Goal: Task Accomplishment & Management: Use online tool/utility

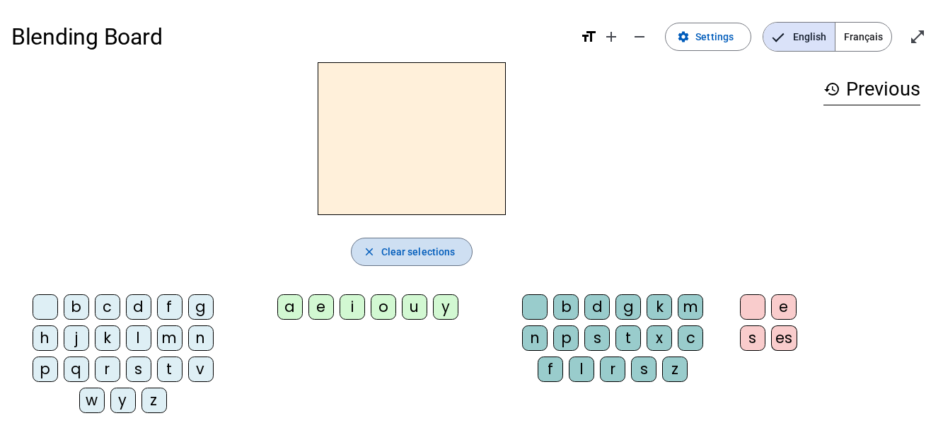
click at [418, 255] on span "Clear selections" at bounding box center [418, 251] width 74 height 17
click at [862, 30] on span "Français" at bounding box center [863, 37] width 56 height 28
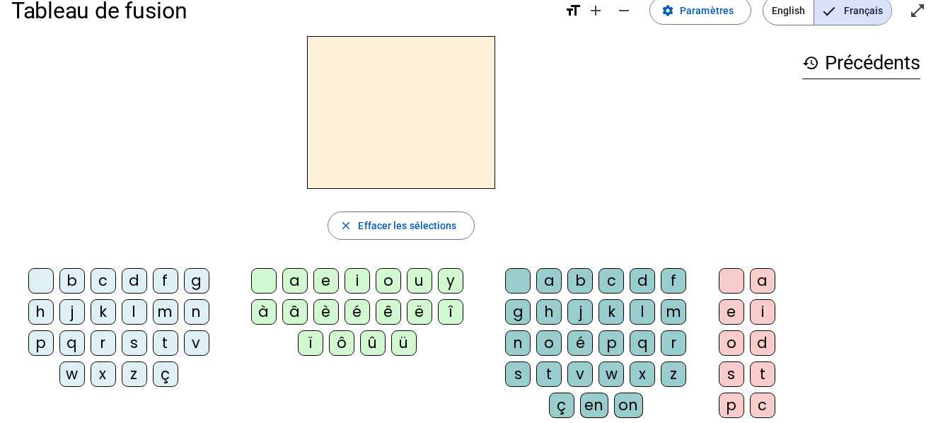
scroll to position [25, 0]
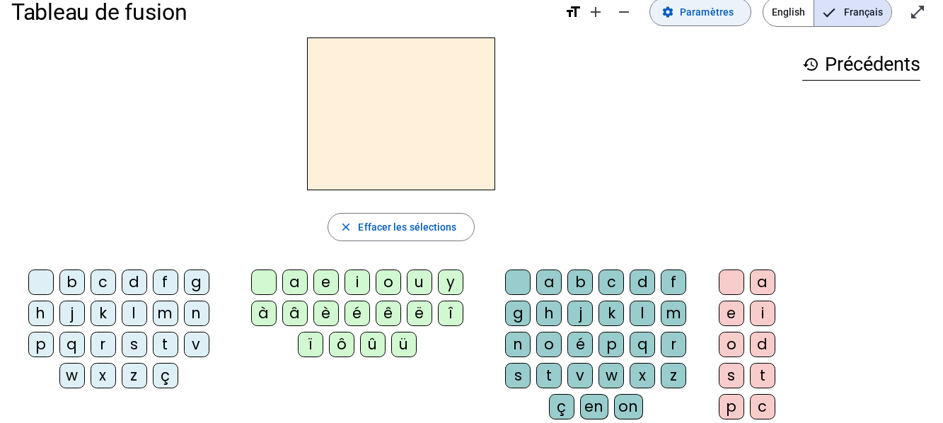
click at [707, 21] on span at bounding box center [700, 12] width 100 height 34
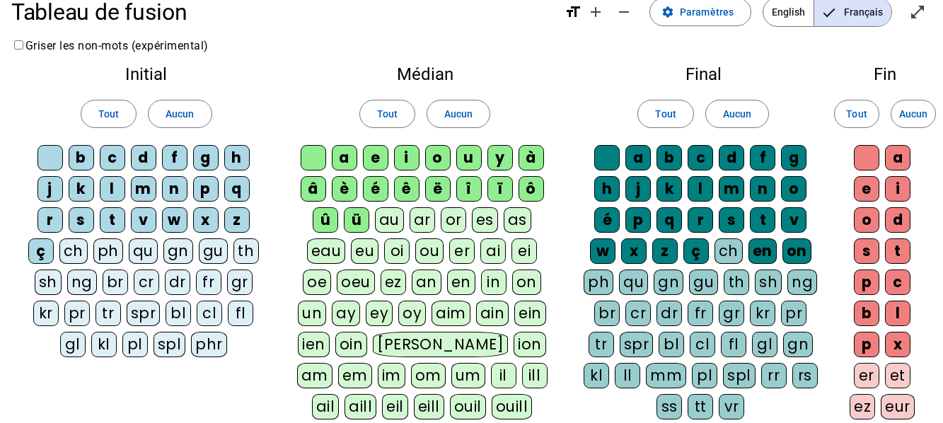
click at [358, 224] on div "ü" at bounding box center [356, 219] width 25 height 25
click at [328, 224] on div "û" at bounding box center [325, 219] width 25 height 25
click at [535, 195] on div "ô" at bounding box center [531, 188] width 25 height 25
click at [480, 185] on div "î" at bounding box center [468, 188] width 25 height 25
click at [499, 184] on div "ï" at bounding box center [499, 188] width 25 height 25
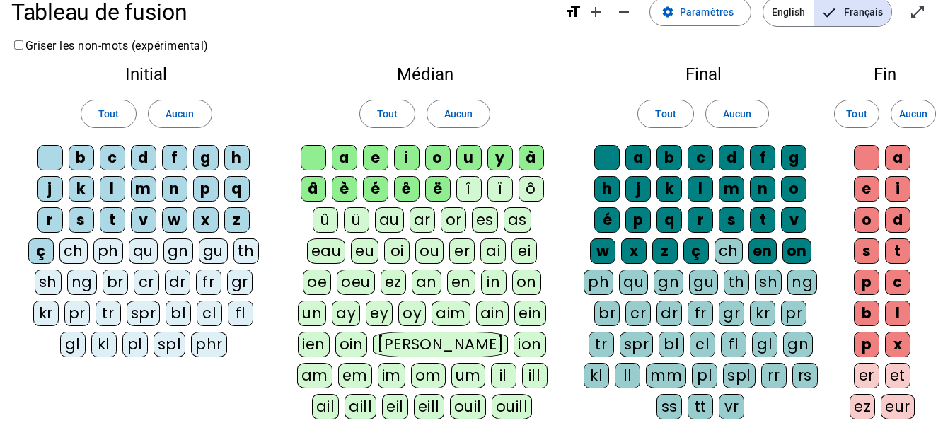
click at [506, 163] on div "y" at bounding box center [499, 157] width 25 height 25
click at [542, 165] on div "à" at bounding box center [531, 157] width 25 height 25
click at [439, 185] on div "ë" at bounding box center [437, 188] width 25 height 25
click at [418, 185] on div "ê" at bounding box center [406, 188] width 25 height 25
click at [380, 191] on div "é" at bounding box center [375, 188] width 25 height 25
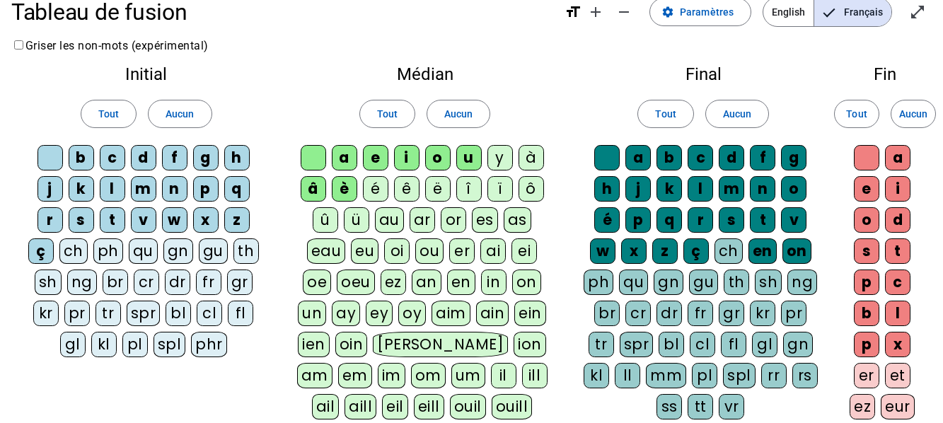
click at [346, 189] on div "è" at bounding box center [344, 188] width 25 height 25
click at [318, 186] on div "â" at bounding box center [313, 188] width 25 height 25
click at [40, 254] on div "ç" at bounding box center [40, 250] width 25 height 25
click at [762, 255] on div "en" at bounding box center [762, 250] width 28 height 25
click at [792, 251] on div "on" at bounding box center [796, 250] width 29 height 25
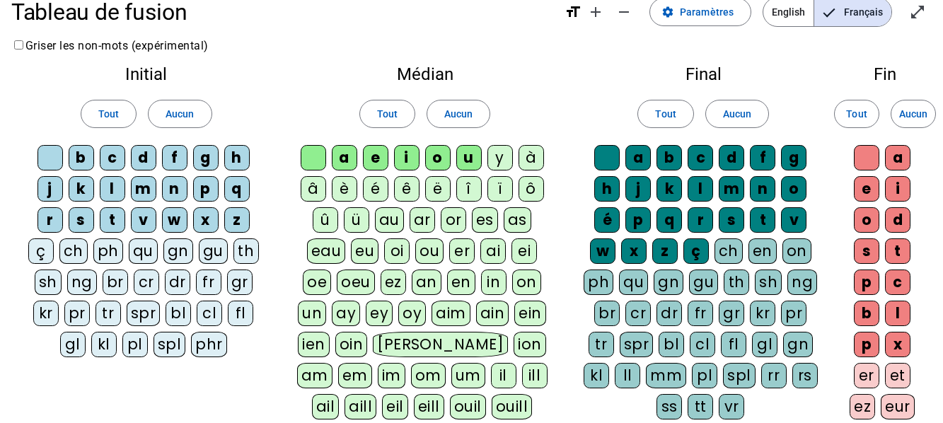
click at [706, 257] on div "ç" at bounding box center [695, 250] width 25 height 25
click at [904, 350] on div "x" at bounding box center [897, 344] width 25 height 25
click at [870, 337] on div "p" at bounding box center [866, 344] width 25 height 25
click at [906, 314] on div "l" at bounding box center [897, 313] width 25 height 25
click at [855, 313] on div "b" at bounding box center [866, 313] width 25 height 25
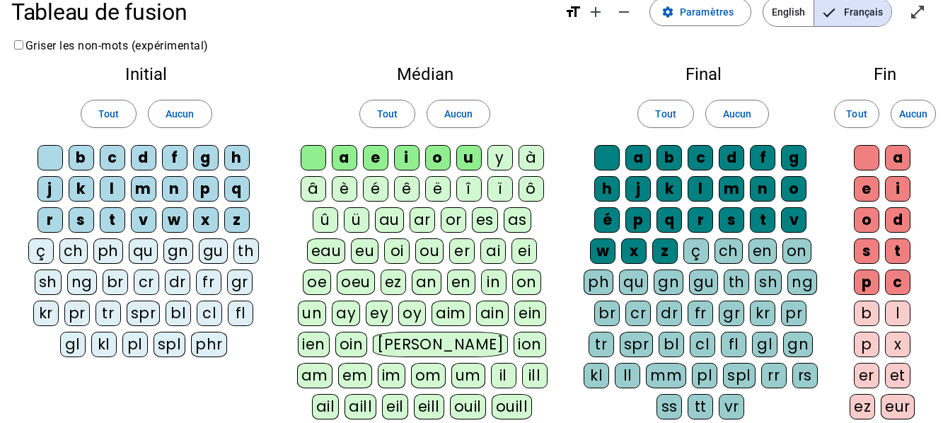
click at [908, 283] on div "c" at bounding box center [897, 282] width 25 height 25
click at [867, 283] on div "p" at bounding box center [866, 282] width 25 height 25
click at [898, 255] on div "t" at bounding box center [897, 250] width 25 height 25
click at [855, 251] on div "s" at bounding box center [866, 250] width 25 height 25
click at [909, 223] on div "d" at bounding box center [897, 219] width 25 height 25
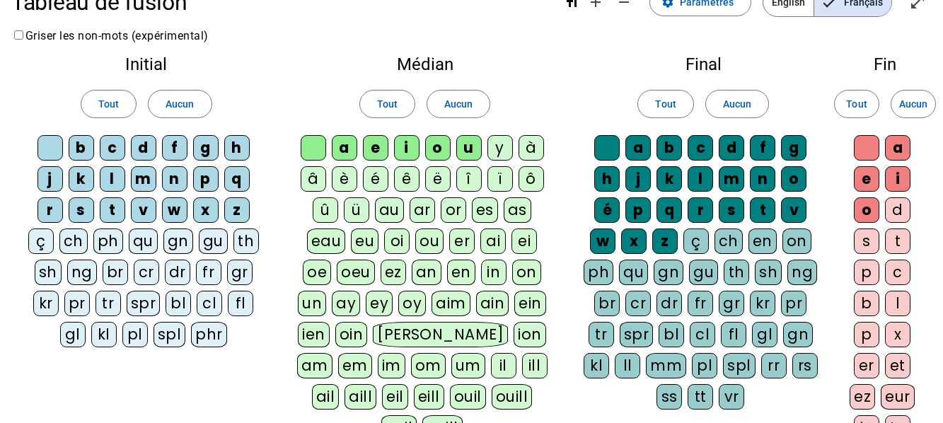
scroll to position [34, 0]
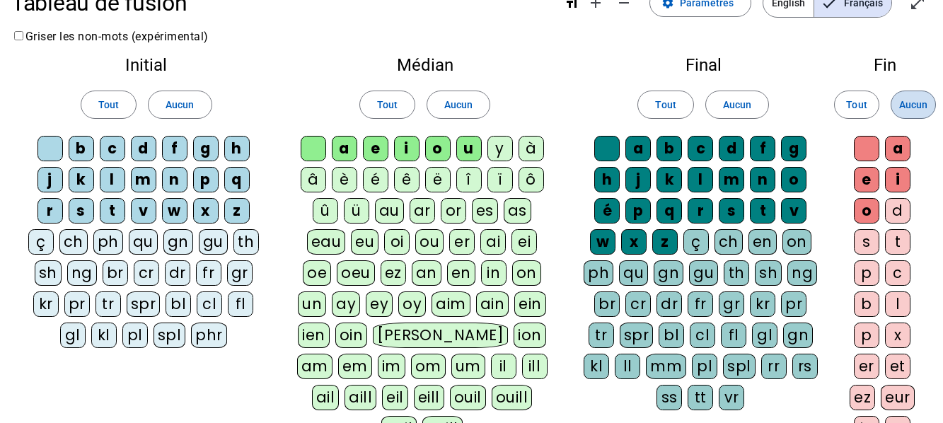
click at [901, 105] on span "Aucun" at bounding box center [913, 104] width 28 height 17
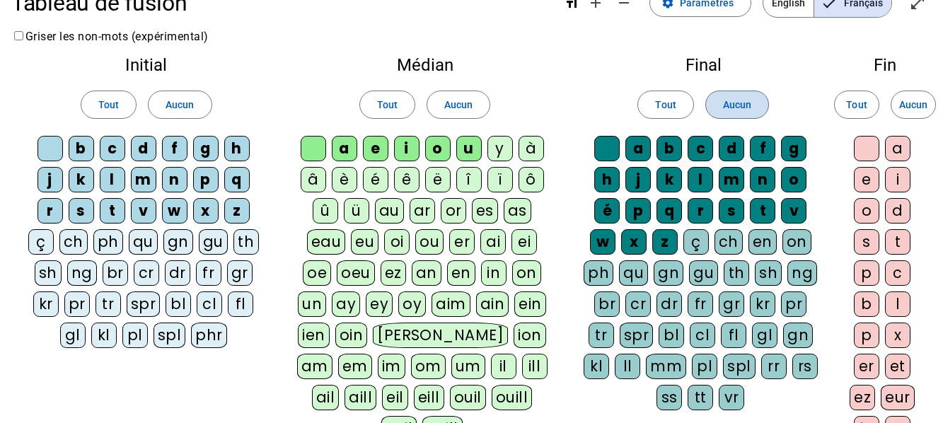
click at [739, 107] on span "Aucun" at bounding box center [737, 104] width 28 height 17
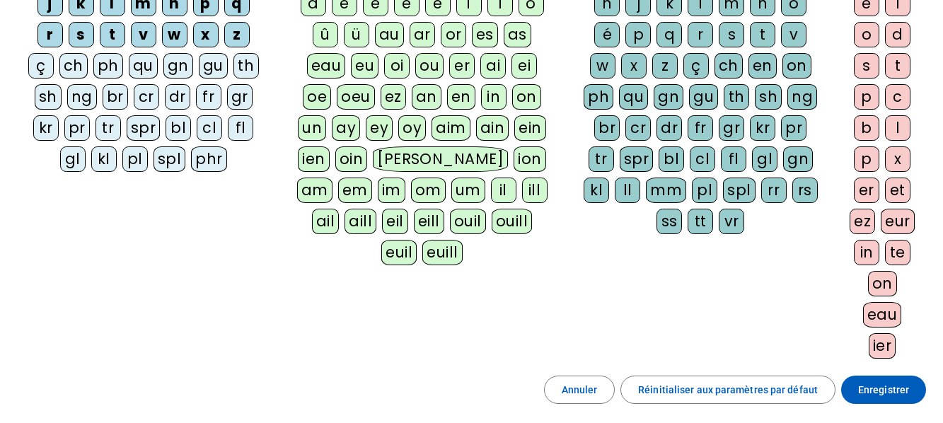
scroll to position [340, 0]
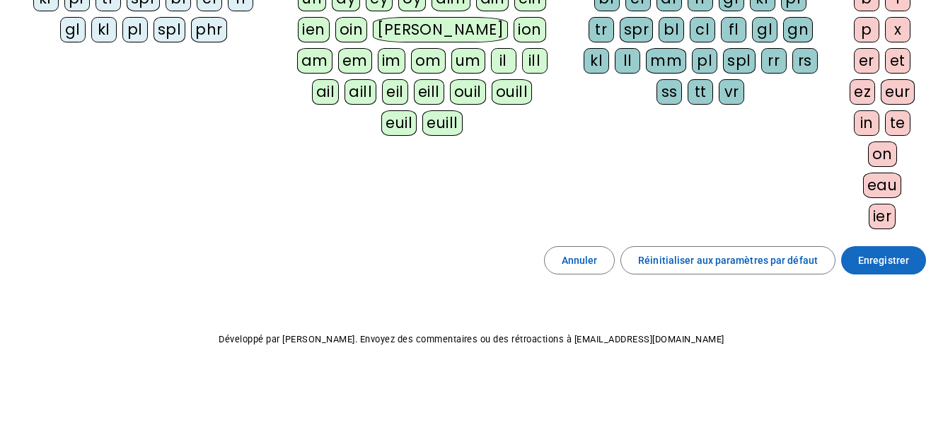
click at [875, 275] on span at bounding box center [883, 260] width 85 height 34
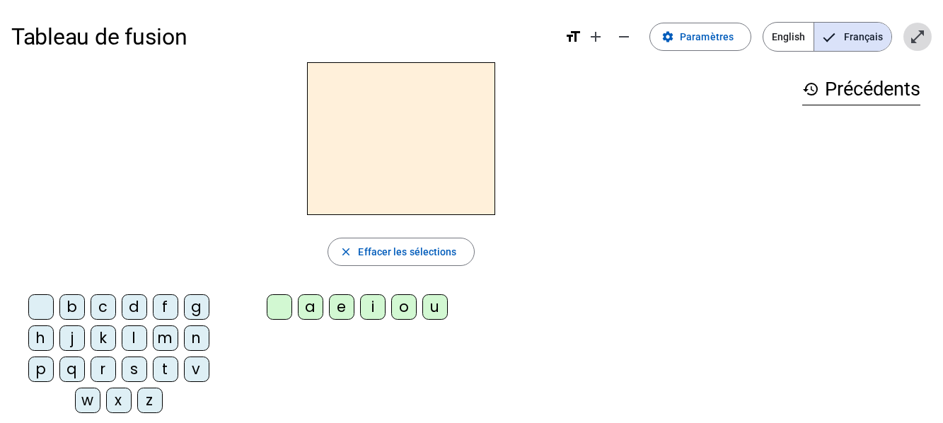
click at [915, 40] on mat-icon "open_in_full" at bounding box center [917, 36] width 17 height 17
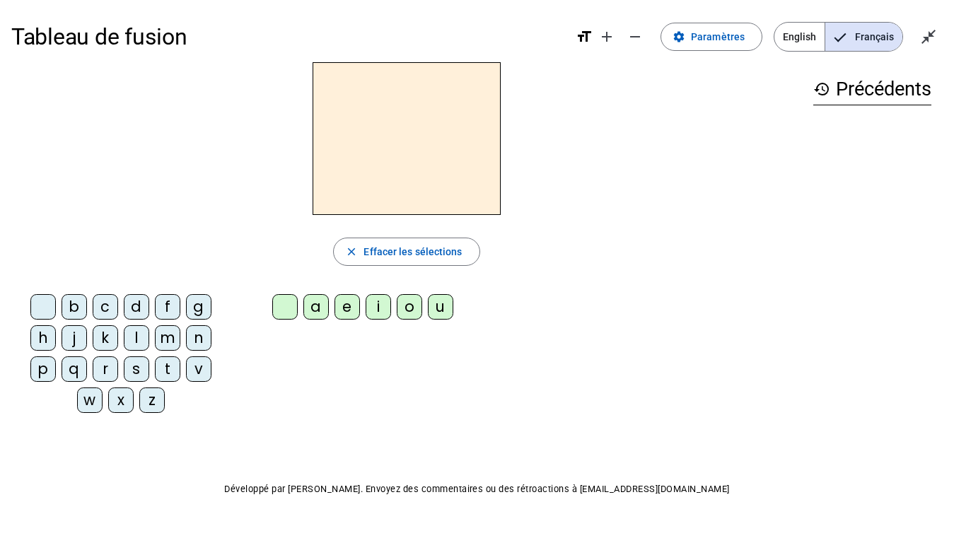
click at [209, 345] on div "n" at bounding box center [198, 337] width 25 height 25
click at [357, 310] on div "e" at bounding box center [347, 306] width 25 height 25
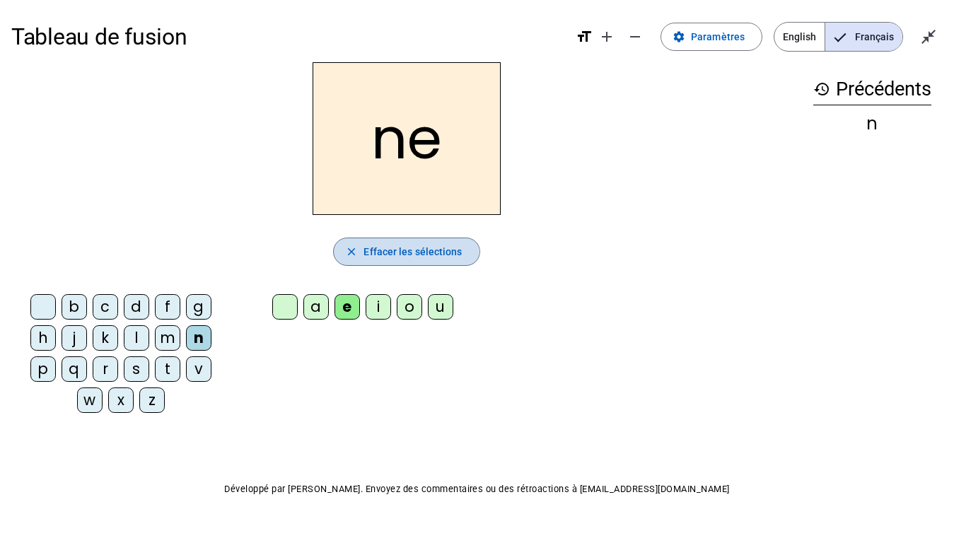
click at [341, 255] on span "button" at bounding box center [406, 252] width 145 height 34
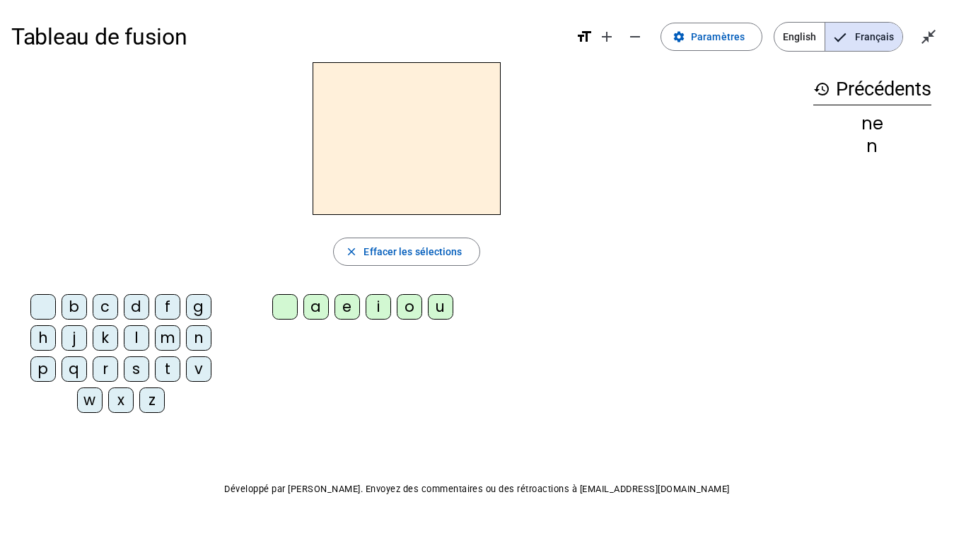
click at [137, 335] on div "l" at bounding box center [136, 337] width 25 height 25
click at [311, 303] on div "a" at bounding box center [315, 306] width 25 height 25
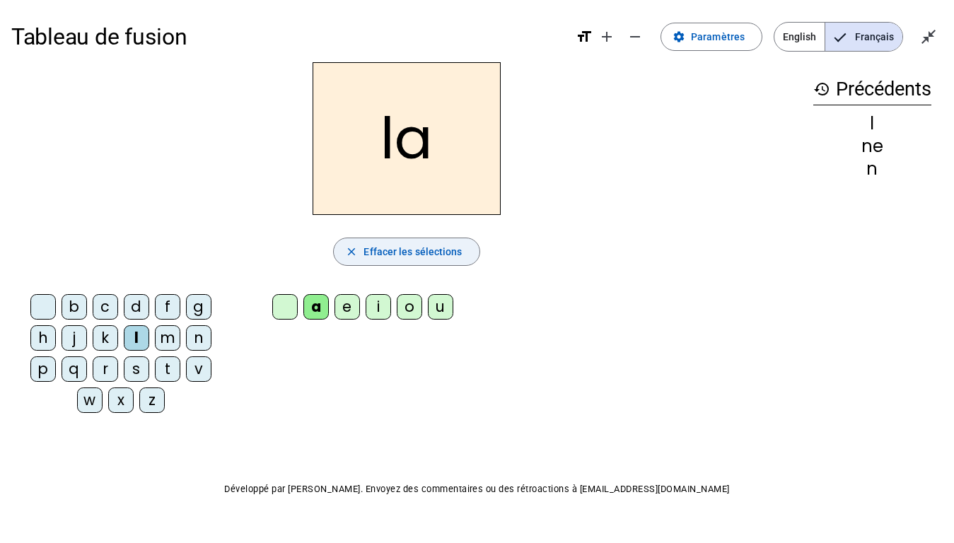
click at [383, 256] on span "Effacer les sélections" at bounding box center [413, 251] width 98 height 17
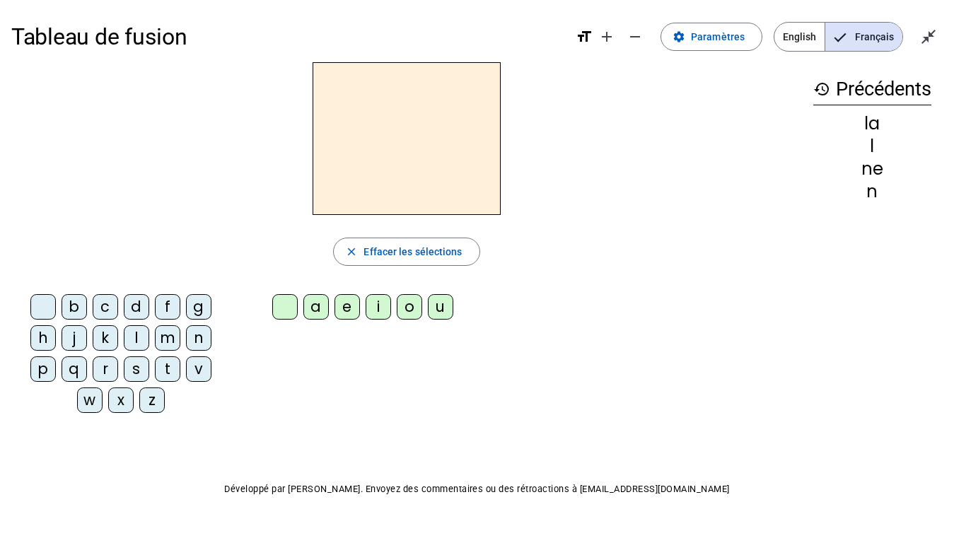
click at [168, 328] on div "m" at bounding box center [167, 337] width 25 height 25
click at [372, 297] on div "i" at bounding box center [378, 306] width 25 height 25
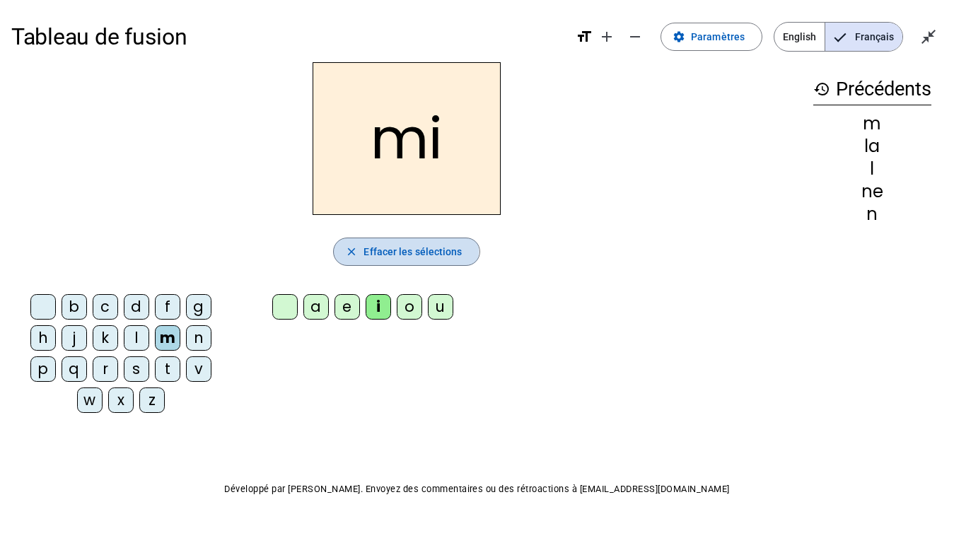
click at [371, 251] on span "Effacer les sélections" at bounding box center [413, 251] width 98 height 17
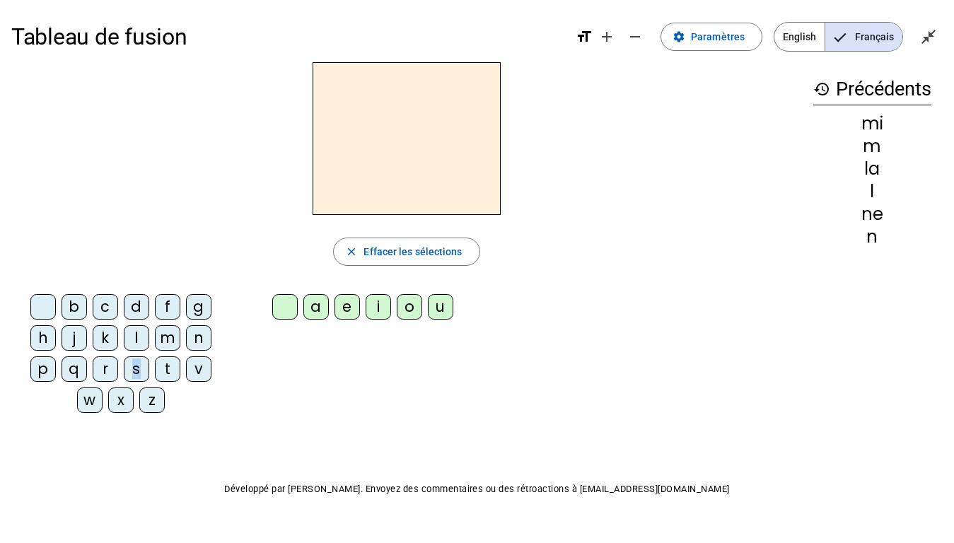
drag, startPoint x: 134, startPoint y: 373, endPoint x: 144, endPoint y: 365, distance: 12.6
click at [144, 365] on div "s" at bounding box center [136, 369] width 25 height 25
click at [345, 312] on div "e" at bounding box center [347, 306] width 25 height 25
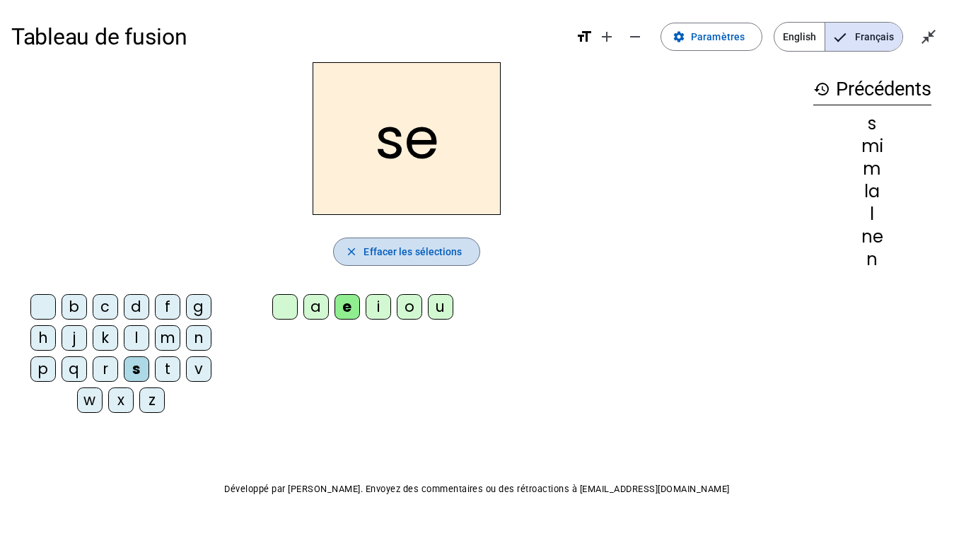
click at [409, 253] on span "Effacer les sélections" at bounding box center [413, 251] width 98 height 17
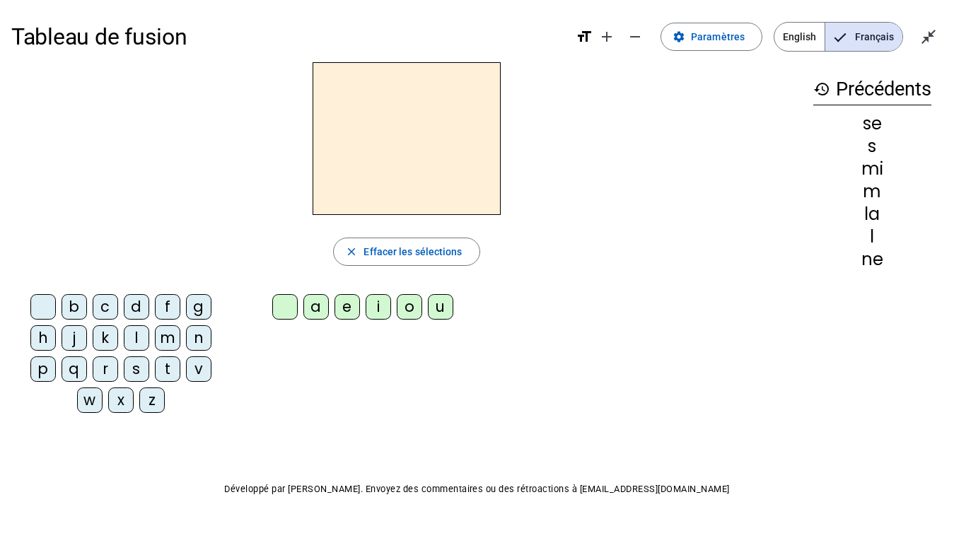
click at [135, 337] on div "l" at bounding box center [136, 337] width 25 height 25
click at [345, 308] on div "e" at bounding box center [347, 306] width 25 height 25
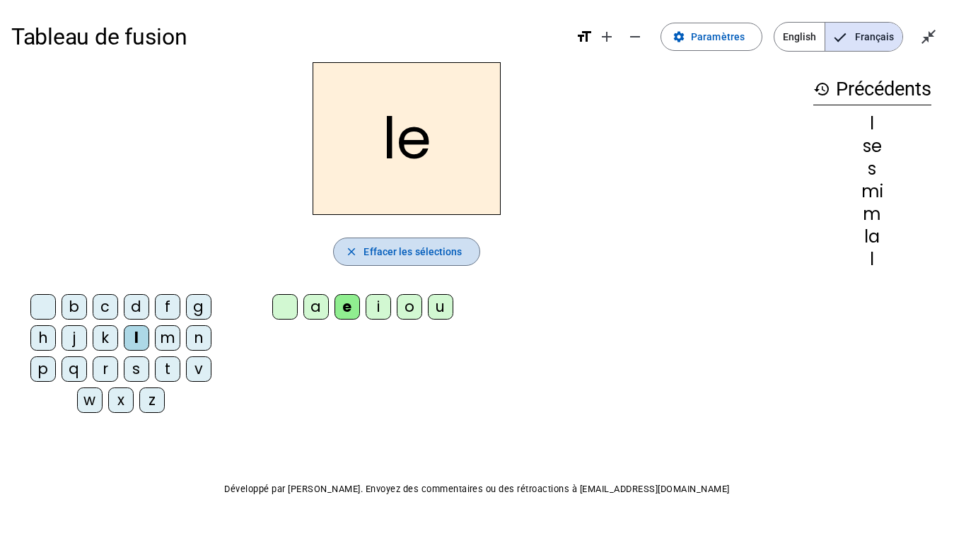
click at [408, 248] on span "Effacer les sélections" at bounding box center [413, 251] width 98 height 17
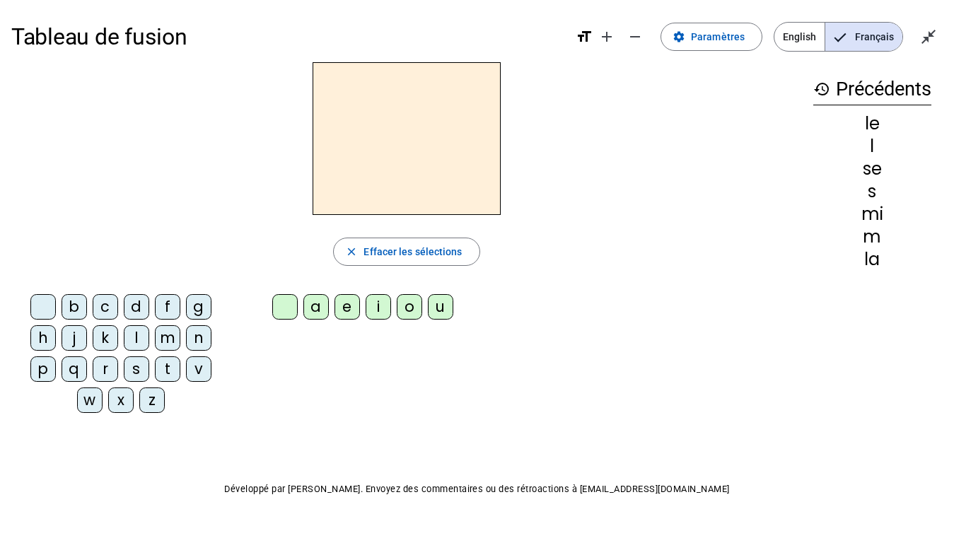
click at [129, 334] on div "l" at bounding box center [136, 337] width 25 height 25
click at [378, 301] on div "i" at bounding box center [378, 306] width 25 height 25
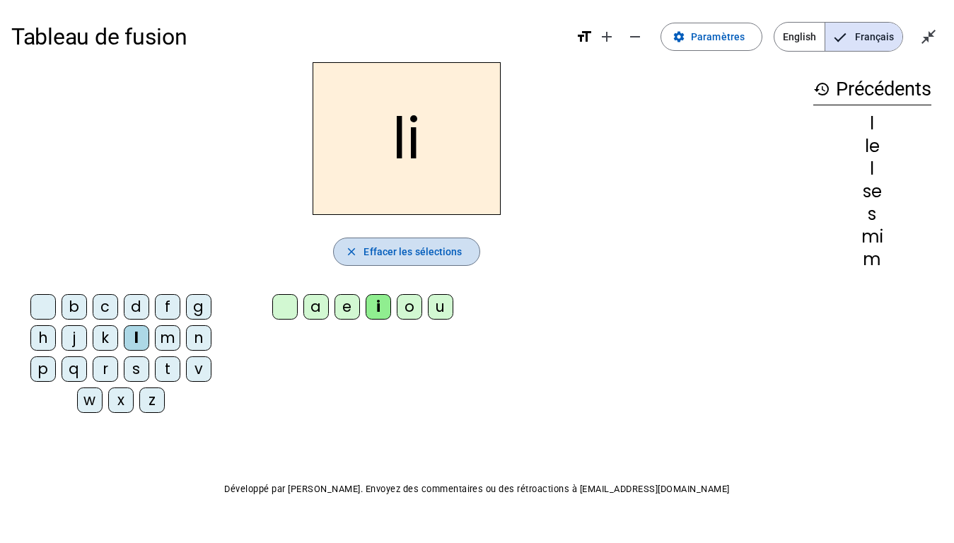
click at [383, 241] on span "button" at bounding box center [406, 252] width 145 height 34
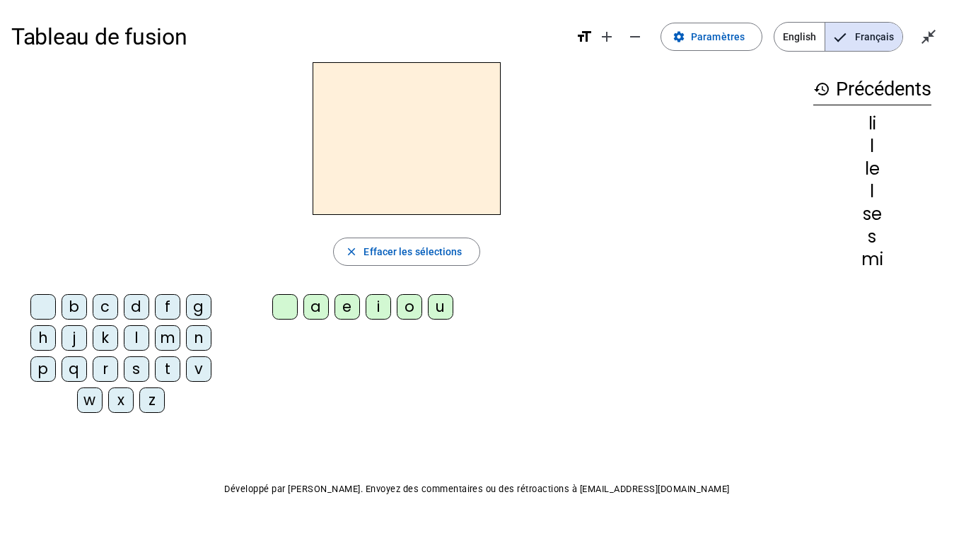
click at [129, 304] on div "d" at bounding box center [136, 306] width 25 height 25
click at [441, 301] on div "u" at bounding box center [440, 306] width 25 height 25
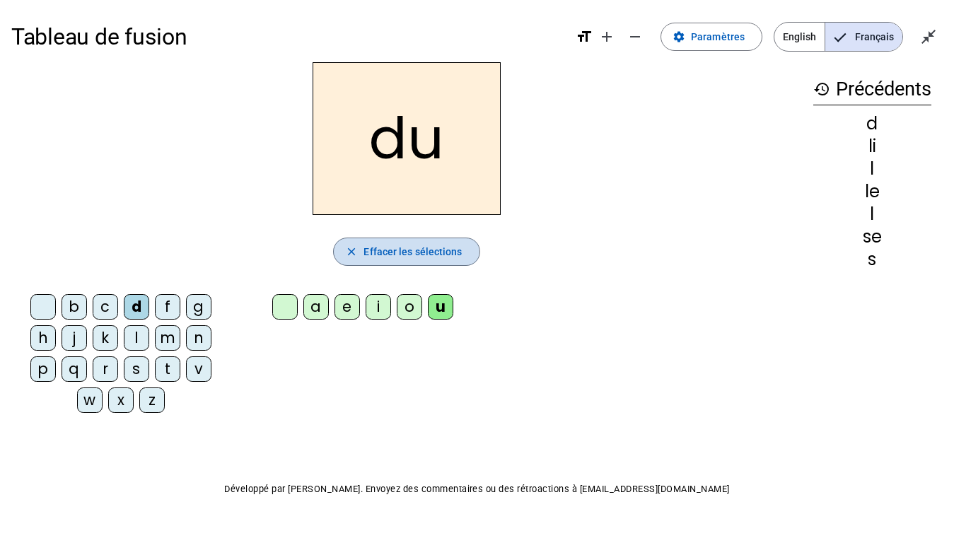
click at [393, 254] on span "Effacer les sélections" at bounding box center [413, 251] width 98 height 17
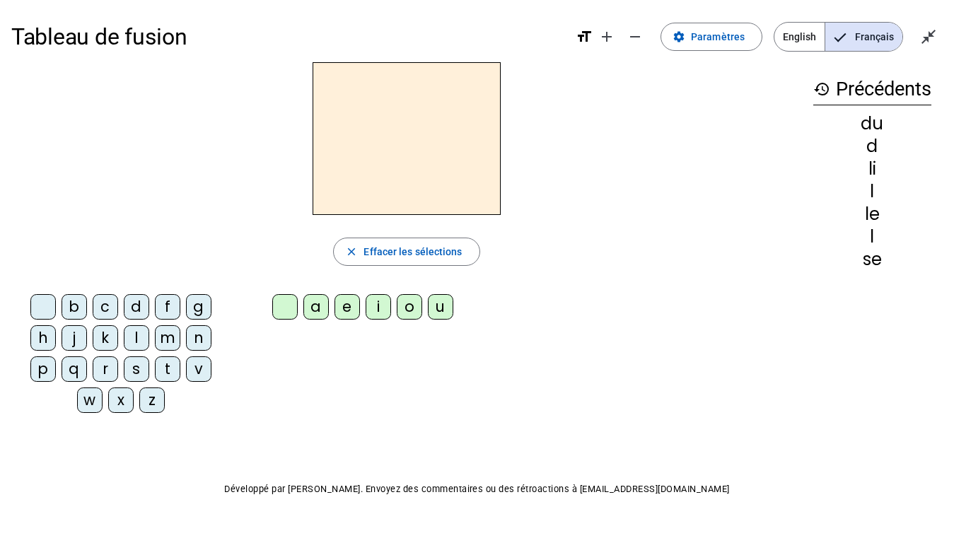
click at [142, 310] on div "d" at bounding box center [136, 306] width 25 height 25
click at [339, 310] on div "e" at bounding box center [347, 306] width 25 height 25
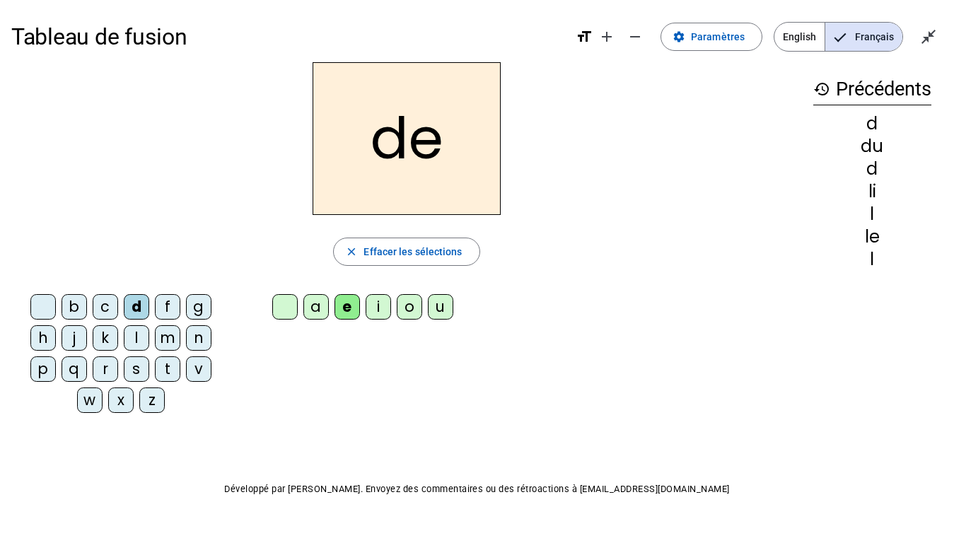
click at [128, 371] on div "s" at bounding box center [136, 369] width 25 height 25
click at [137, 308] on div "d" at bounding box center [136, 306] width 25 height 25
click at [444, 257] on span "Effacer les sélections" at bounding box center [413, 251] width 98 height 17
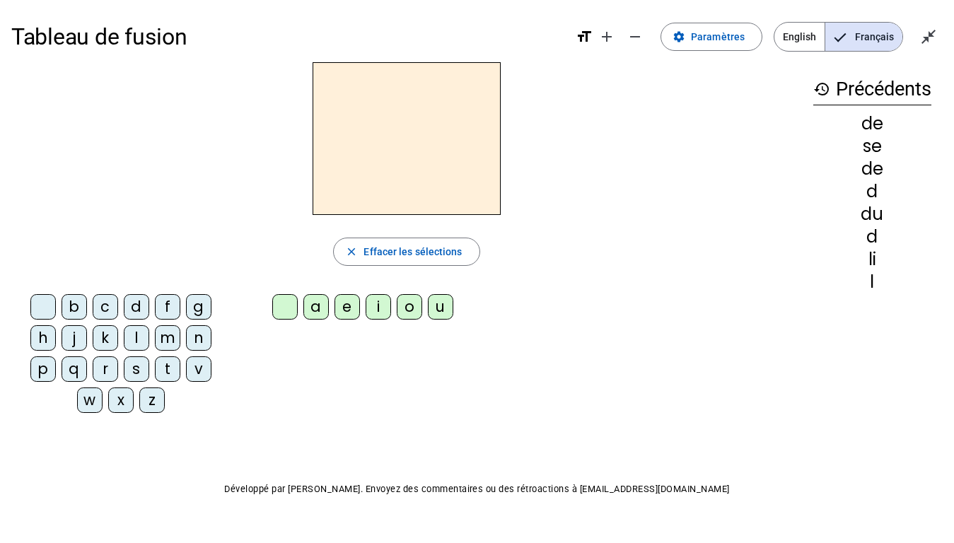
click at [129, 334] on div "l" at bounding box center [136, 337] width 25 height 25
click at [439, 306] on div "u" at bounding box center [440, 306] width 25 height 25
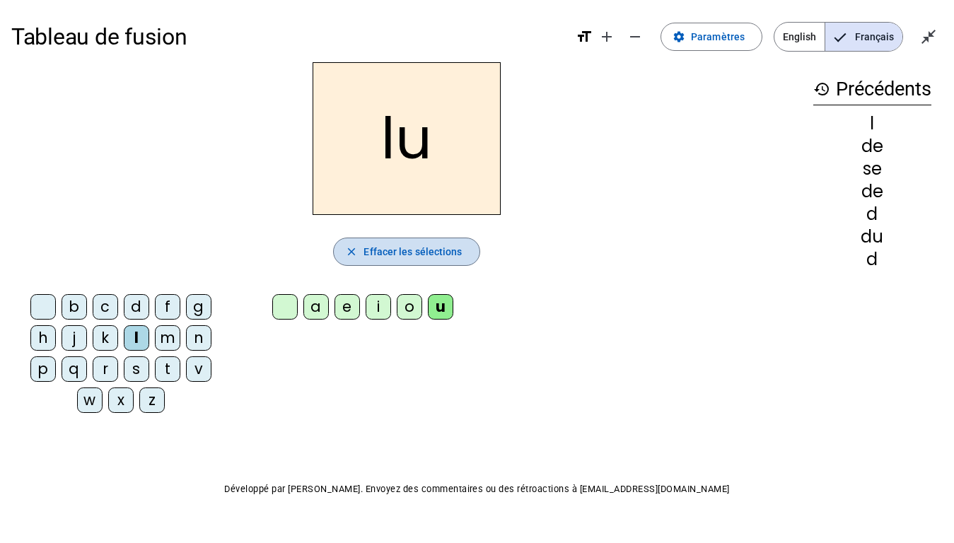
click at [439, 236] on span "button" at bounding box center [406, 252] width 145 height 34
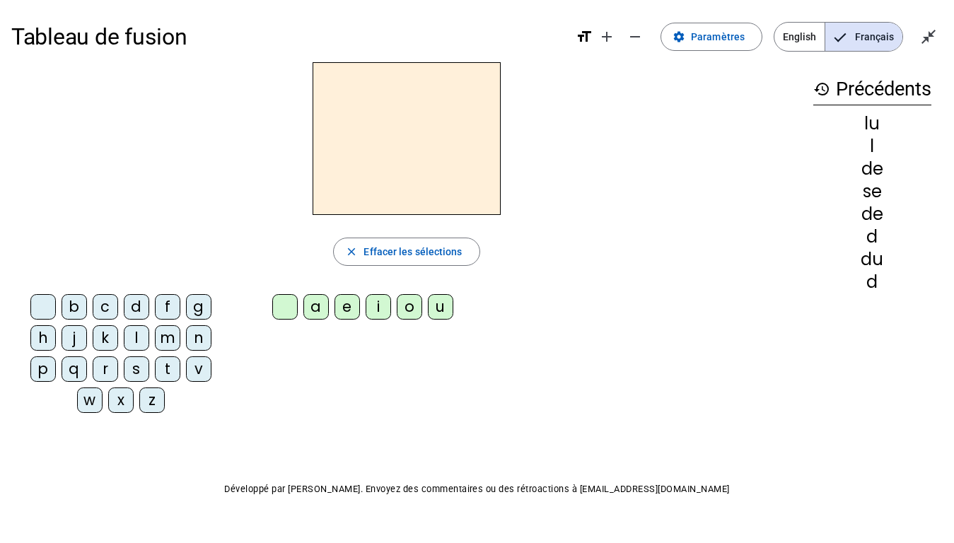
click at [139, 336] on div "l" at bounding box center [136, 337] width 25 height 25
click at [446, 310] on div "u" at bounding box center [440, 306] width 25 height 25
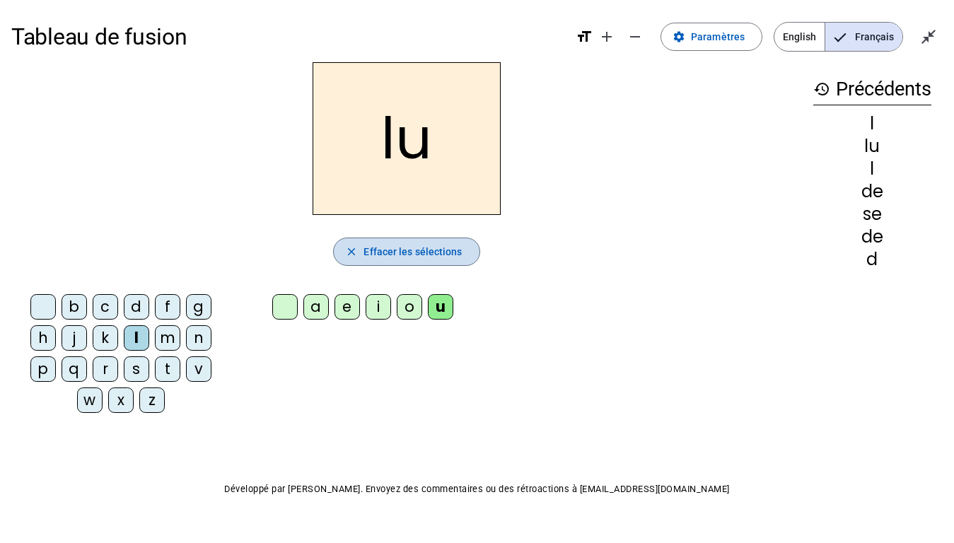
click at [431, 240] on span "button" at bounding box center [406, 252] width 145 height 34
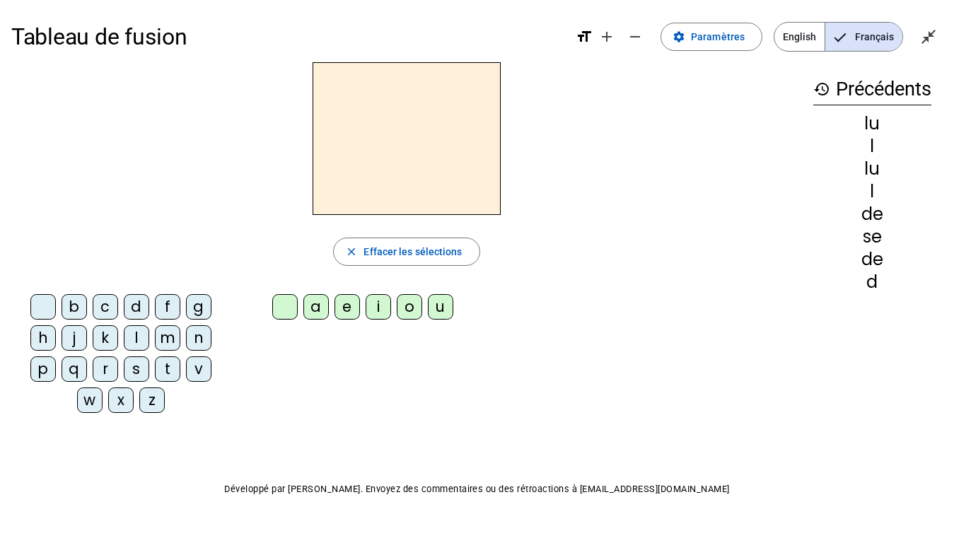
click at [134, 299] on div "d" at bounding box center [136, 306] width 25 height 25
click at [384, 308] on div "i" at bounding box center [378, 306] width 25 height 25
click at [378, 314] on div "i" at bounding box center [378, 306] width 25 height 25
click at [193, 335] on div "n" at bounding box center [198, 337] width 25 height 25
click at [344, 304] on div "e" at bounding box center [347, 306] width 25 height 25
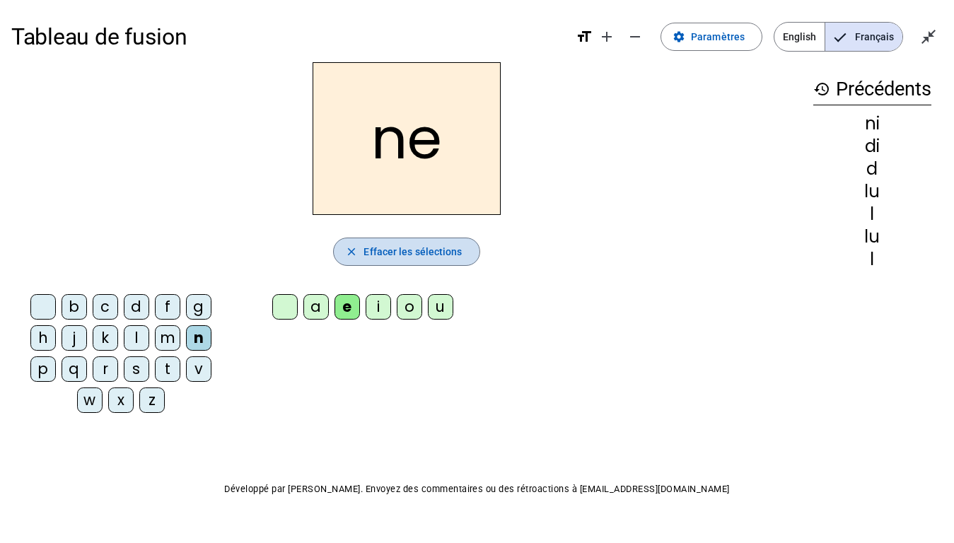
click at [405, 253] on span "Effacer les sélections" at bounding box center [413, 251] width 98 height 17
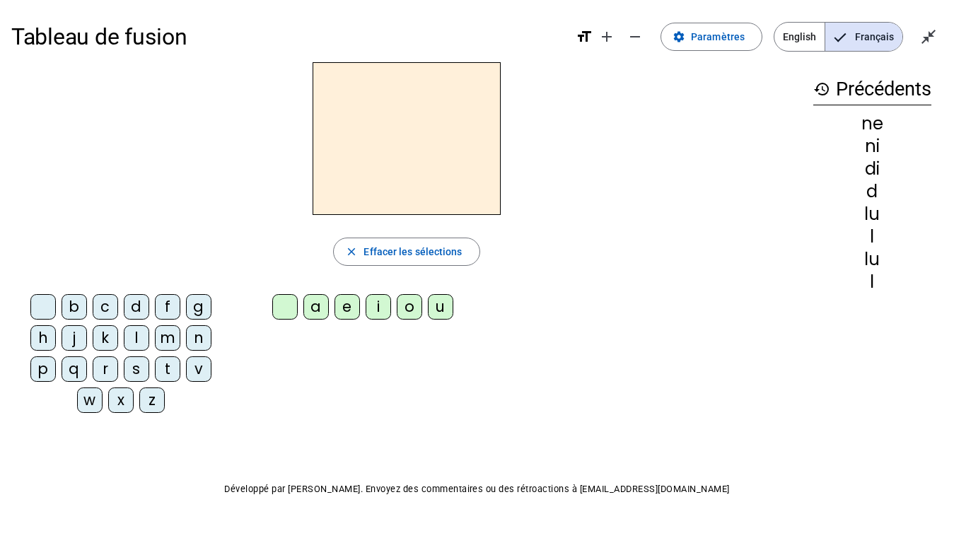
click at [101, 377] on div "r" at bounding box center [105, 369] width 25 height 25
click at [439, 309] on div "u" at bounding box center [440, 306] width 25 height 25
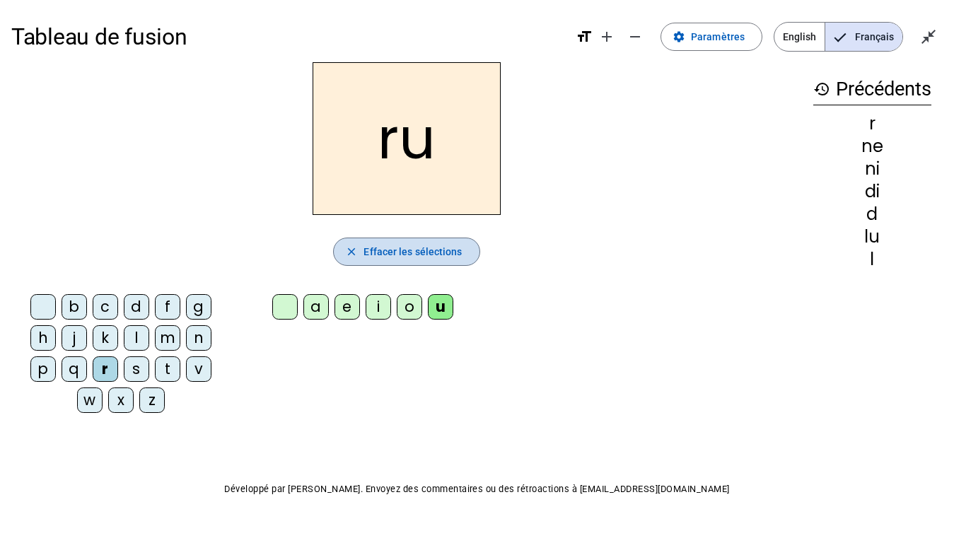
click at [412, 257] on span "Effacer les sélections" at bounding box center [413, 251] width 98 height 17
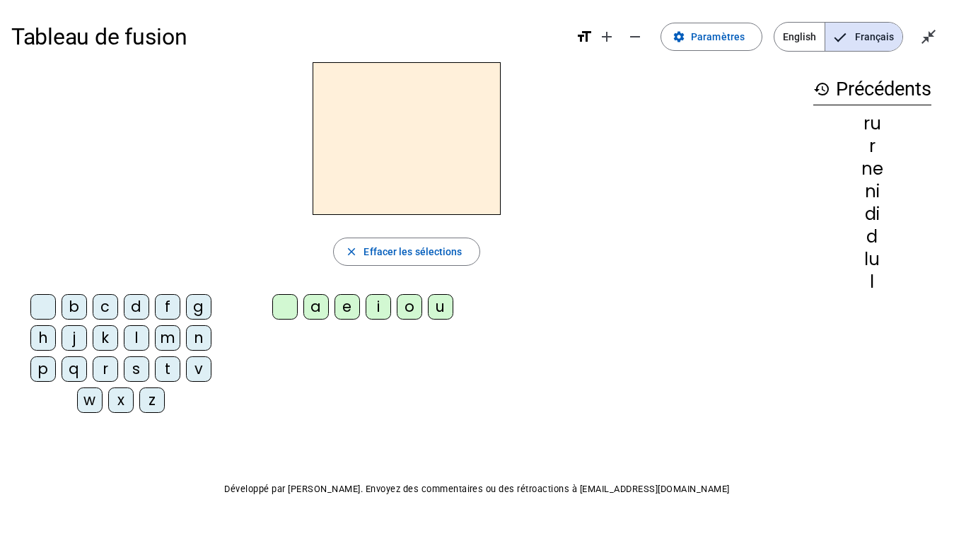
click at [117, 318] on letter-bubble "c" at bounding box center [108, 309] width 31 height 31
click at [315, 317] on div "a" at bounding box center [315, 306] width 25 height 25
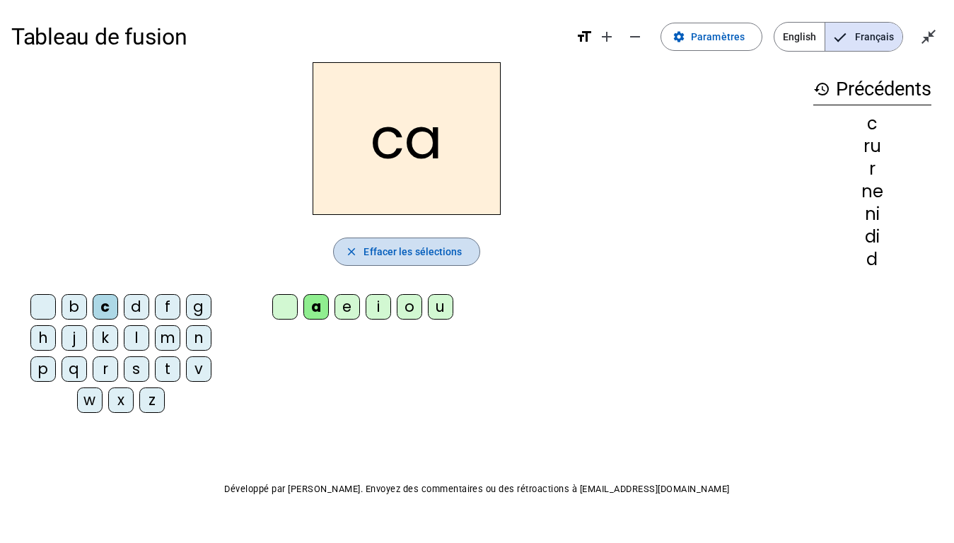
click at [412, 260] on span "button" at bounding box center [406, 252] width 145 height 34
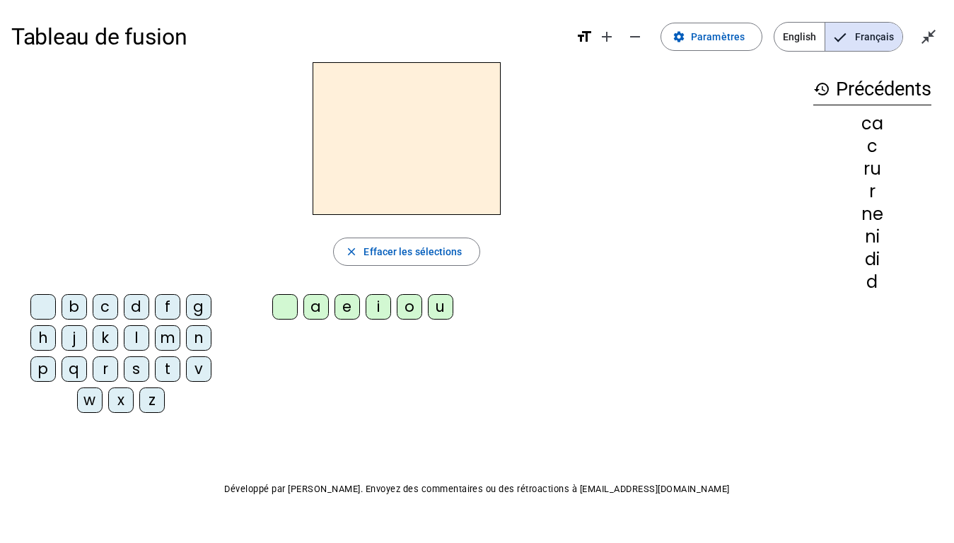
click at [192, 308] on div "g" at bounding box center [198, 306] width 25 height 25
click at [372, 303] on div "i" at bounding box center [378, 306] width 25 height 25
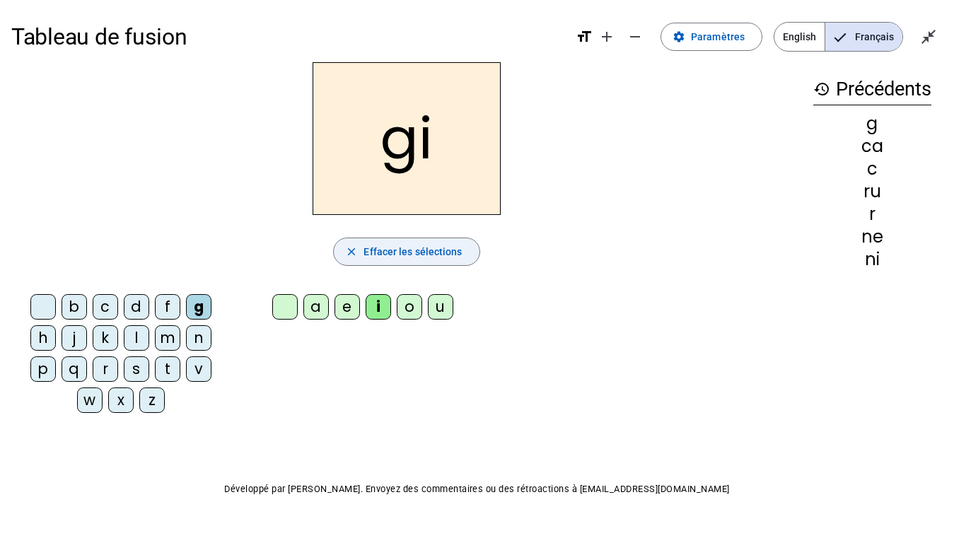
click at [419, 257] on span "Effacer les sélections" at bounding box center [413, 251] width 98 height 17
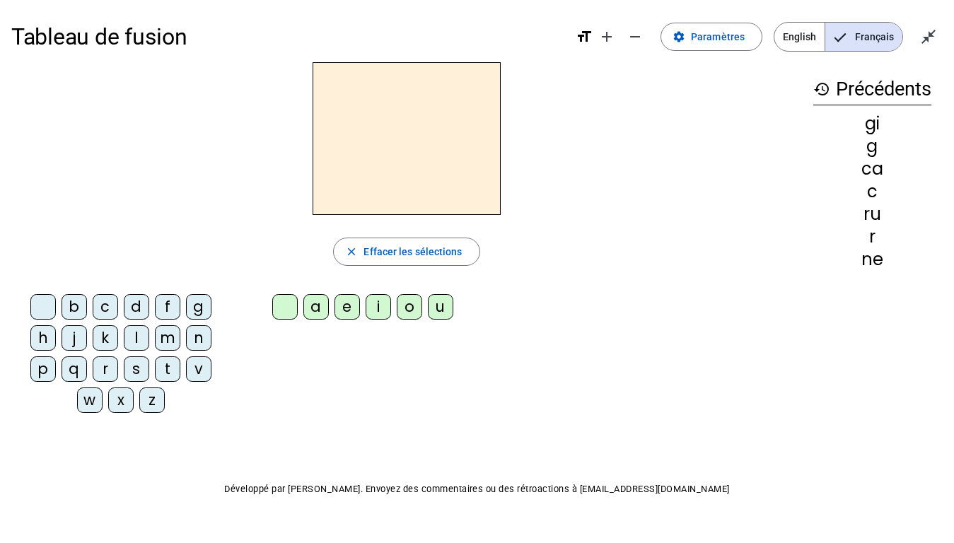
click at [167, 381] on div "t" at bounding box center [167, 369] width 25 height 25
click at [407, 318] on div "o" at bounding box center [409, 306] width 25 height 25
click at [441, 316] on div "u" at bounding box center [440, 306] width 25 height 25
click at [34, 374] on div "p" at bounding box center [42, 369] width 25 height 25
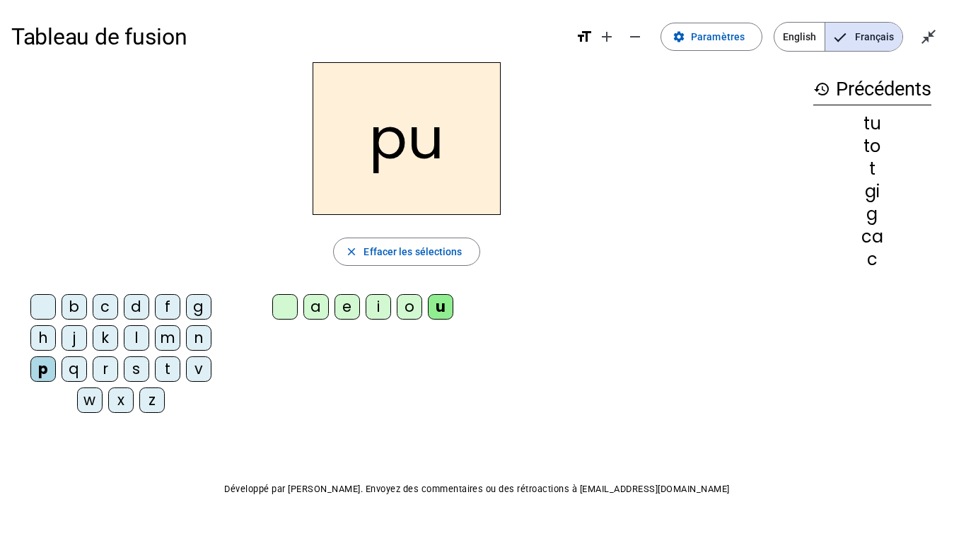
click at [374, 315] on div "i" at bounding box center [378, 306] width 25 height 25
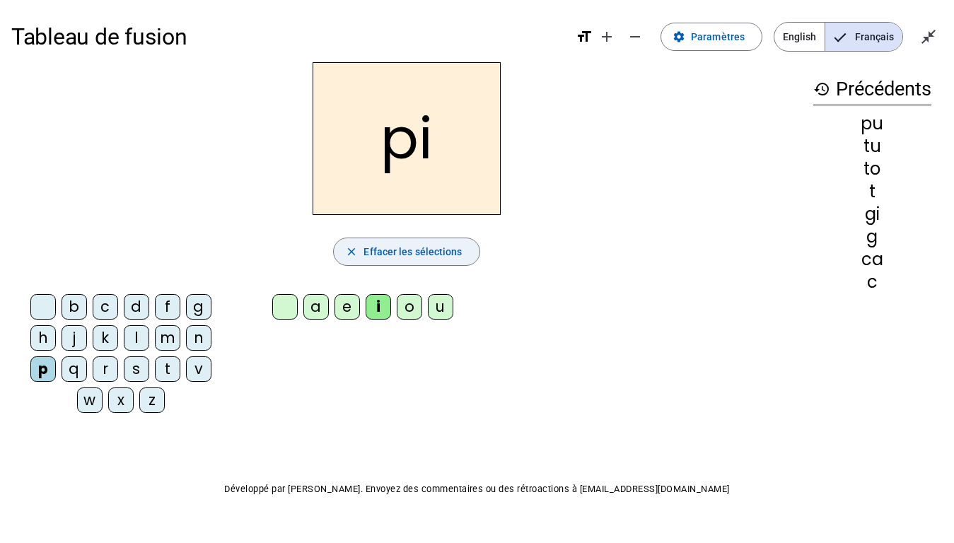
click at [426, 251] on span "Effacer les sélections" at bounding box center [413, 251] width 98 height 17
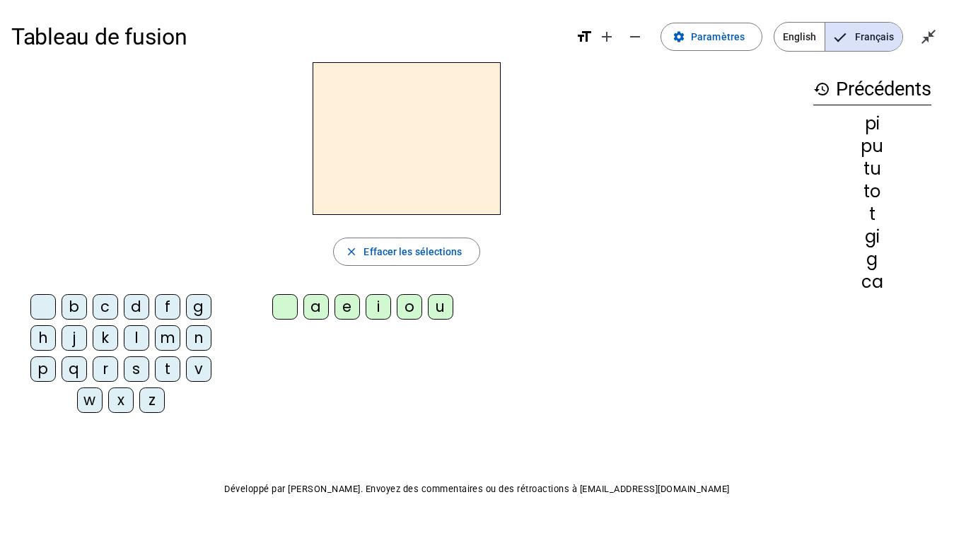
click at [173, 336] on div "m" at bounding box center [167, 337] width 25 height 25
drag, startPoint x: 376, startPoint y: 306, endPoint x: 390, endPoint y: 293, distance: 18.5
click at [390, 293] on div "a e i o u" at bounding box center [366, 310] width 260 height 42
click at [377, 308] on div "i" at bounding box center [378, 306] width 25 height 25
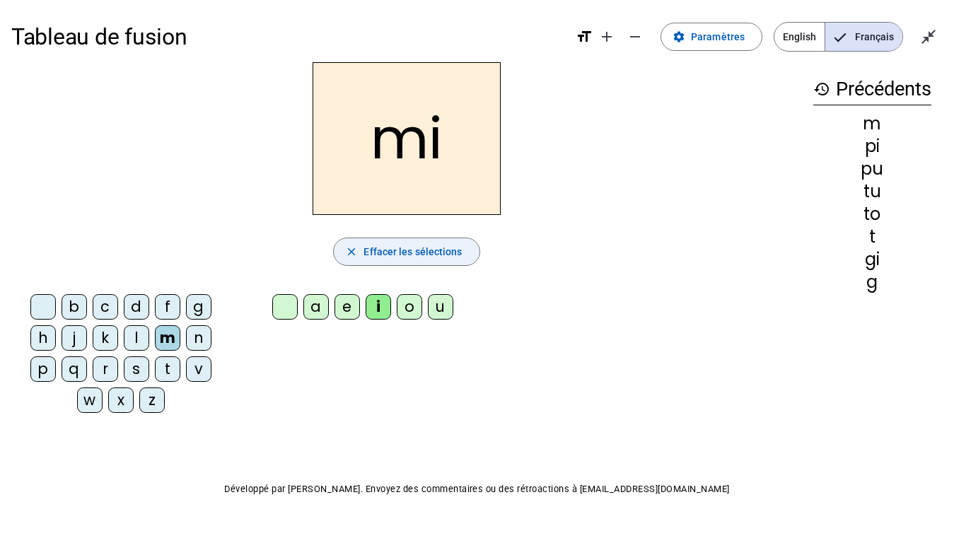
click at [440, 262] on span "button" at bounding box center [406, 252] width 145 height 34
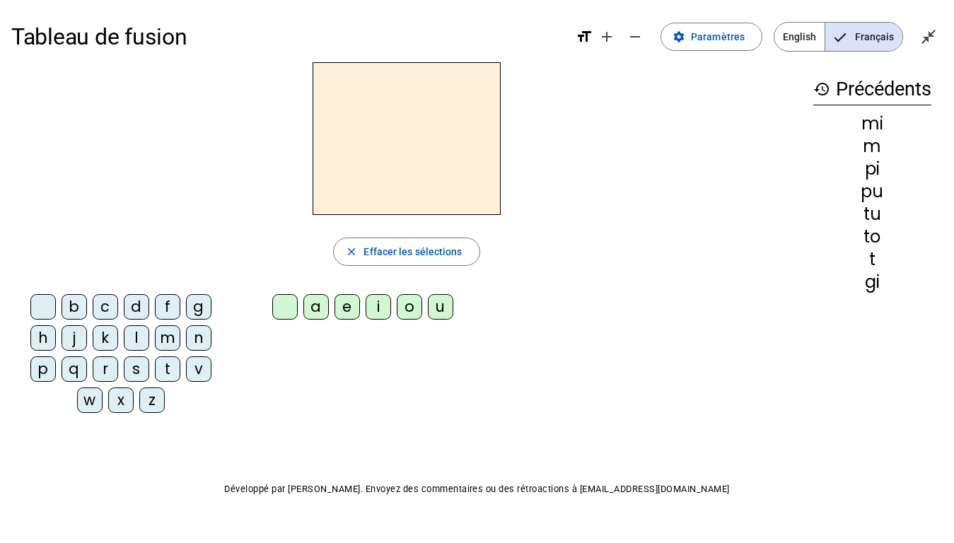
click at [134, 340] on div "l" at bounding box center [136, 337] width 25 height 25
click at [440, 317] on div "u" at bounding box center [440, 306] width 25 height 25
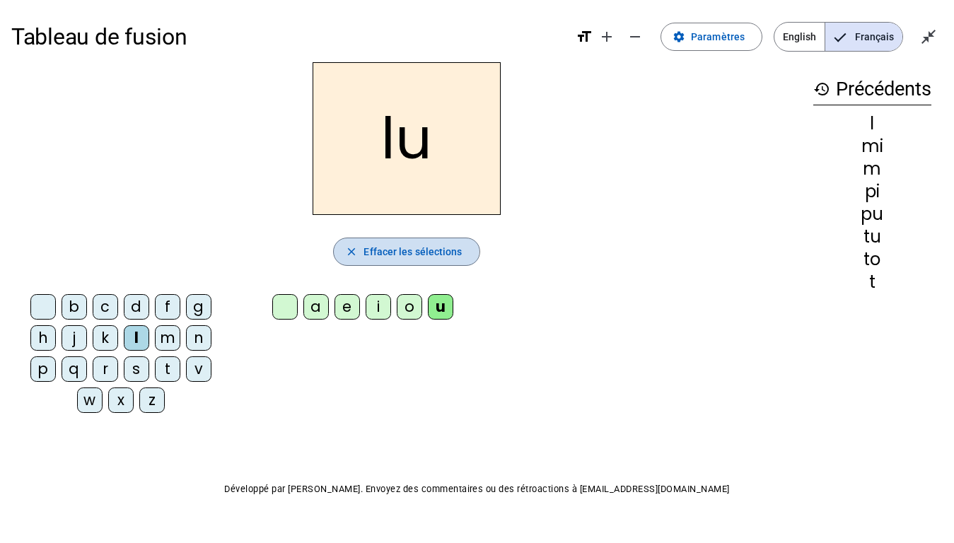
click at [371, 248] on span "Effacer les sélections" at bounding box center [413, 251] width 98 height 17
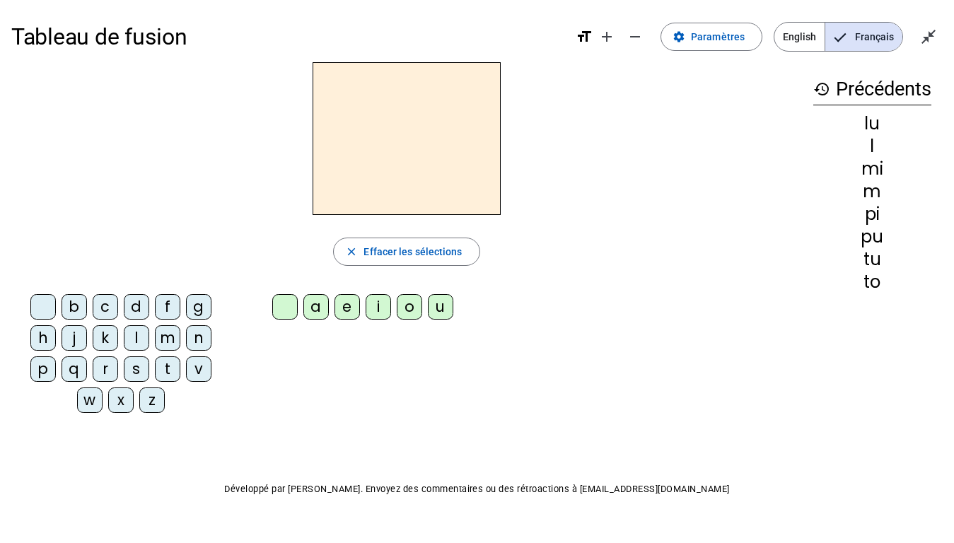
click at [33, 370] on div "p" at bounding box center [42, 369] width 25 height 25
click at [383, 313] on div "i" at bounding box center [378, 306] width 25 height 25
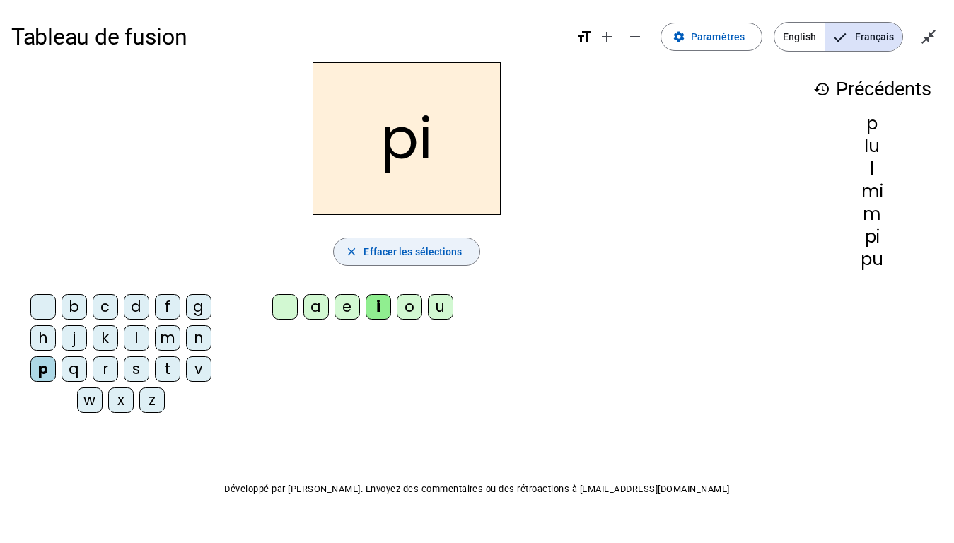
click at [424, 253] on span "Effacer les sélections" at bounding box center [413, 251] width 98 height 17
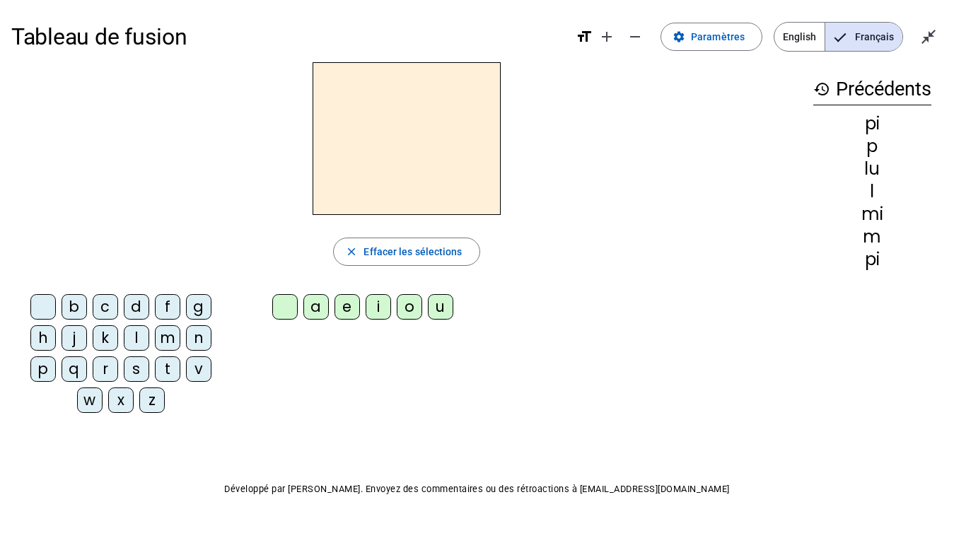
click at [132, 308] on div "d" at bounding box center [136, 306] width 25 height 25
click at [390, 309] on div "i" at bounding box center [378, 306] width 25 height 25
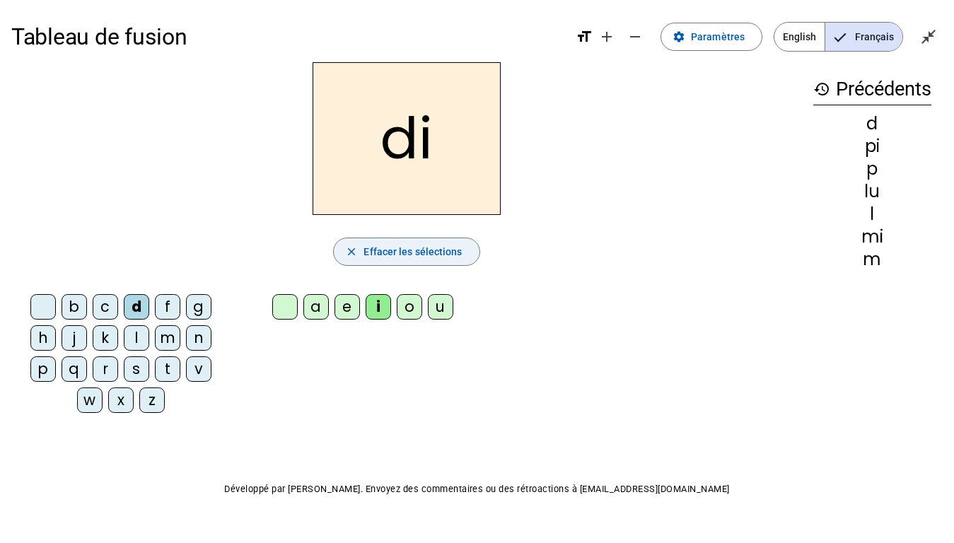
click at [398, 263] on span "button" at bounding box center [406, 252] width 145 height 34
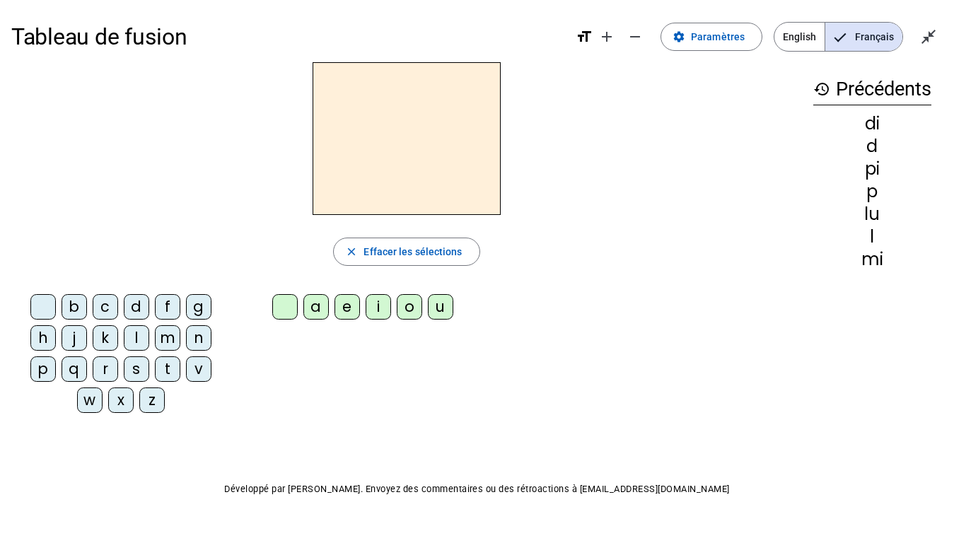
click at [133, 364] on div "s" at bounding box center [136, 369] width 25 height 25
click at [345, 306] on div "e" at bounding box center [347, 306] width 25 height 25
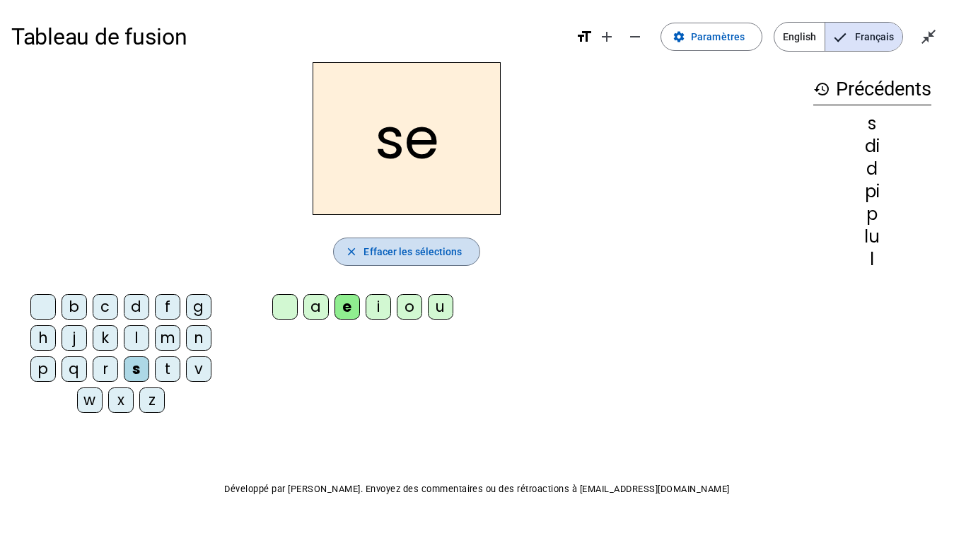
click at [388, 253] on span "Effacer les sélections" at bounding box center [413, 251] width 98 height 17
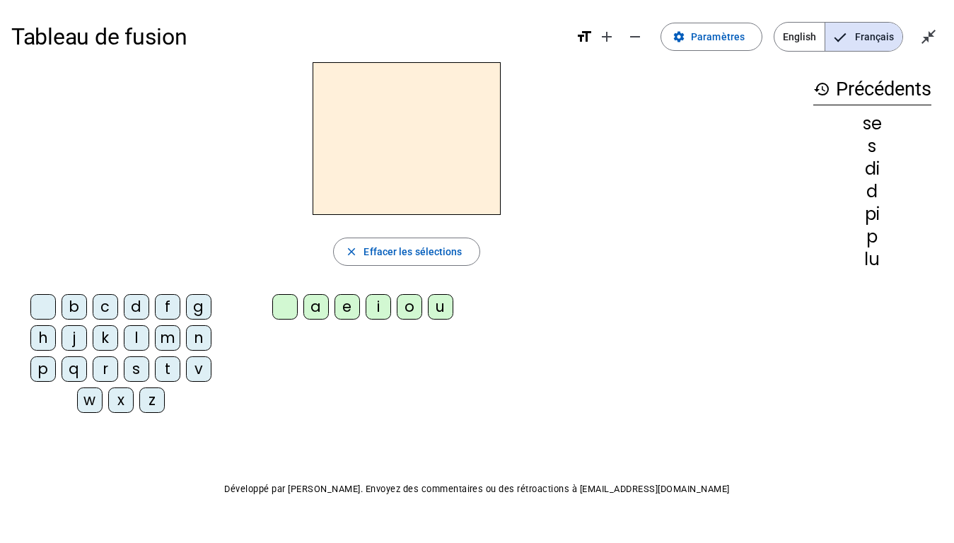
click at [108, 304] on div "c" at bounding box center [105, 306] width 25 height 25
click at [311, 313] on div "a" at bounding box center [315, 306] width 25 height 25
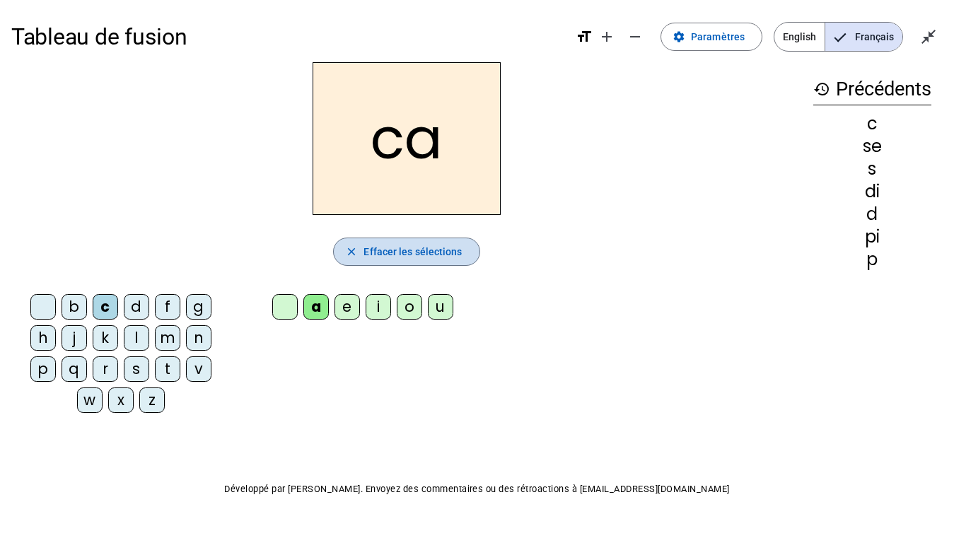
click at [436, 242] on span "button" at bounding box center [406, 252] width 145 height 34
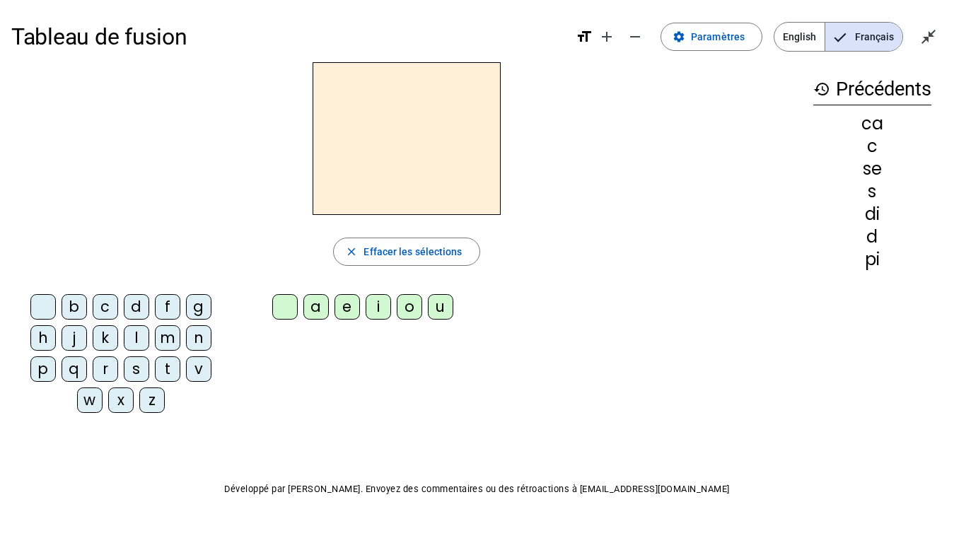
click at [138, 308] on div "d" at bounding box center [136, 306] width 25 height 25
click at [428, 311] on div "u" at bounding box center [440, 306] width 25 height 25
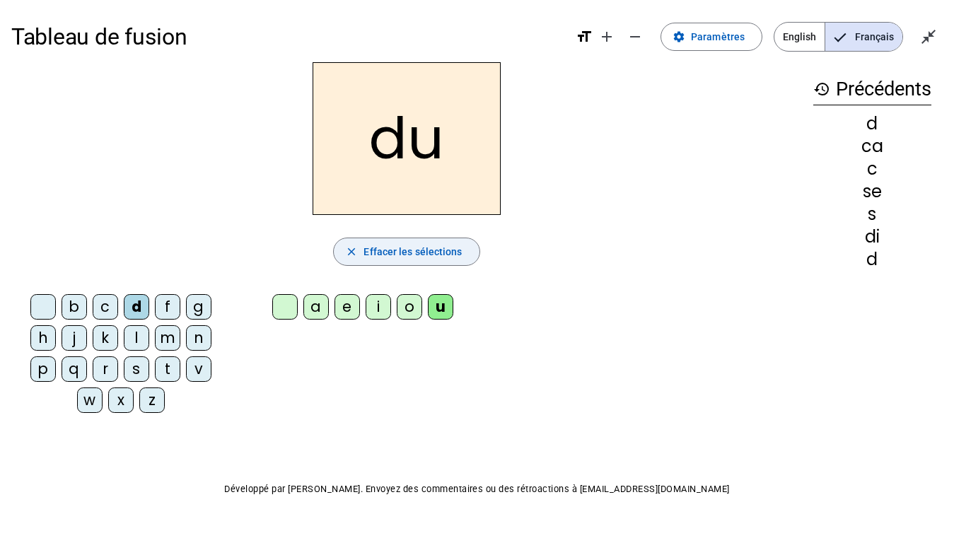
click at [414, 245] on span "Effacer les sélections" at bounding box center [413, 251] width 98 height 17
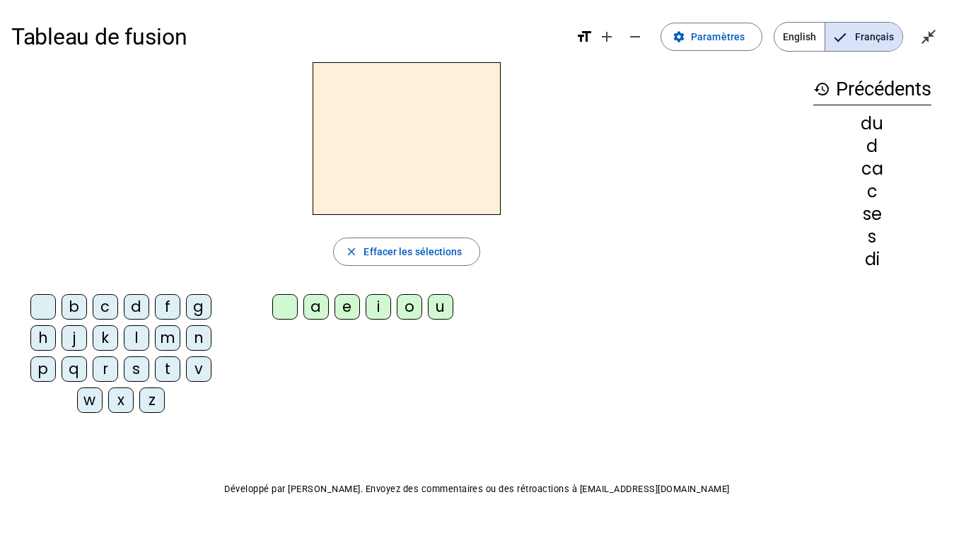
click at [194, 305] on div "g" at bounding box center [198, 306] width 25 height 25
click at [375, 306] on div "i" at bounding box center [378, 306] width 25 height 25
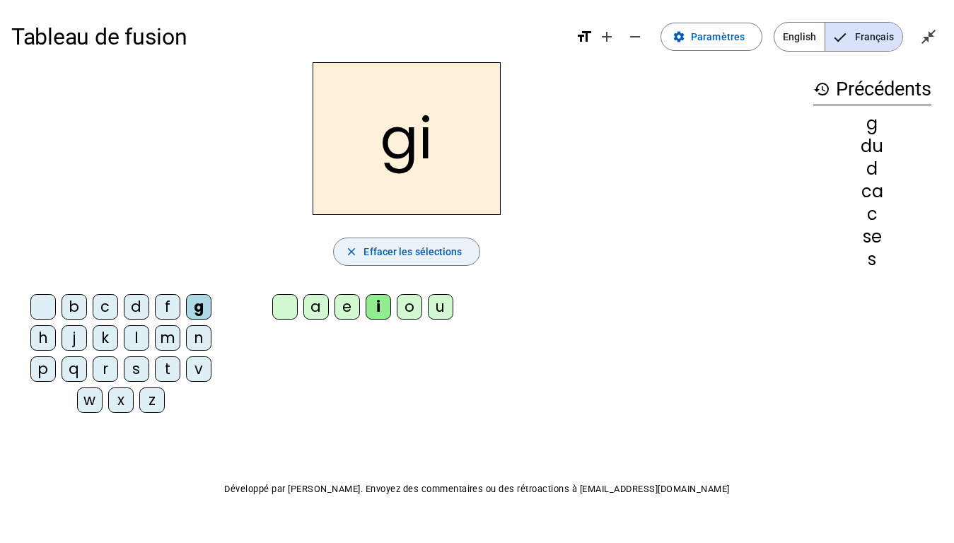
click at [382, 251] on span "Effacer les sélections" at bounding box center [413, 251] width 98 height 17
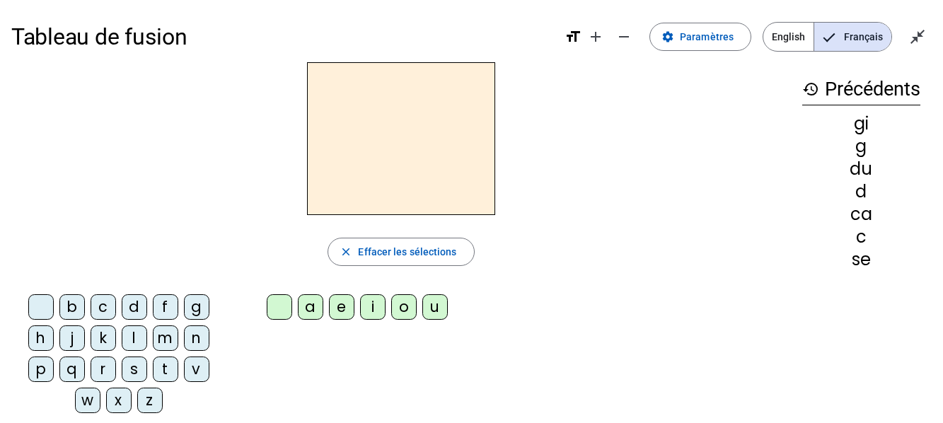
click at [126, 342] on div "l" at bounding box center [134, 337] width 25 height 25
click at [308, 305] on div "a" at bounding box center [310, 306] width 25 height 25
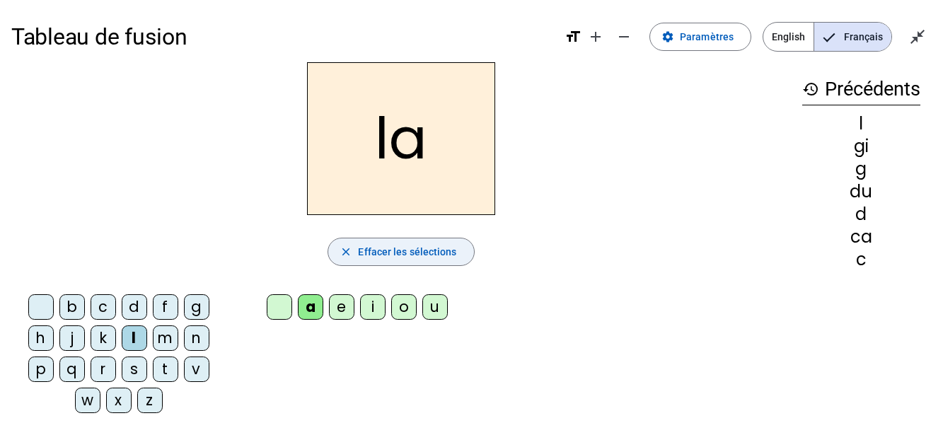
click at [378, 250] on span "Effacer les sélections" at bounding box center [407, 251] width 98 height 17
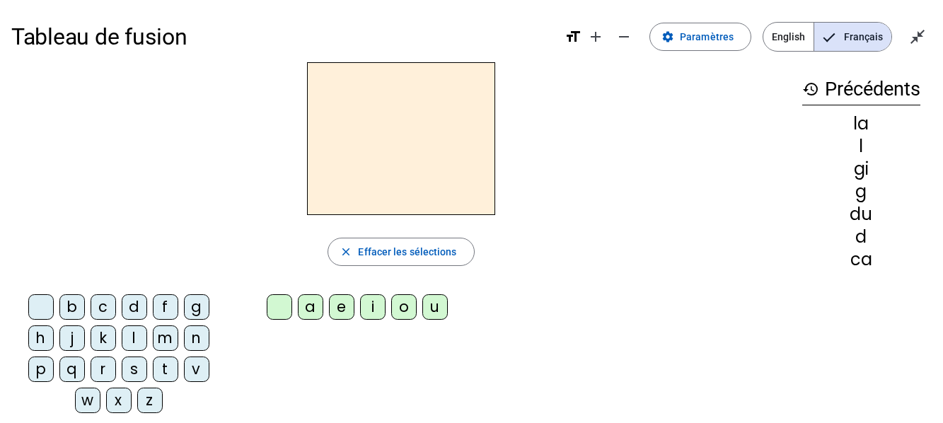
click at [128, 343] on div "l" at bounding box center [134, 337] width 25 height 25
click at [356, 328] on div "a e i o u" at bounding box center [359, 310] width 257 height 42
click at [335, 306] on div "e" at bounding box center [341, 306] width 25 height 25
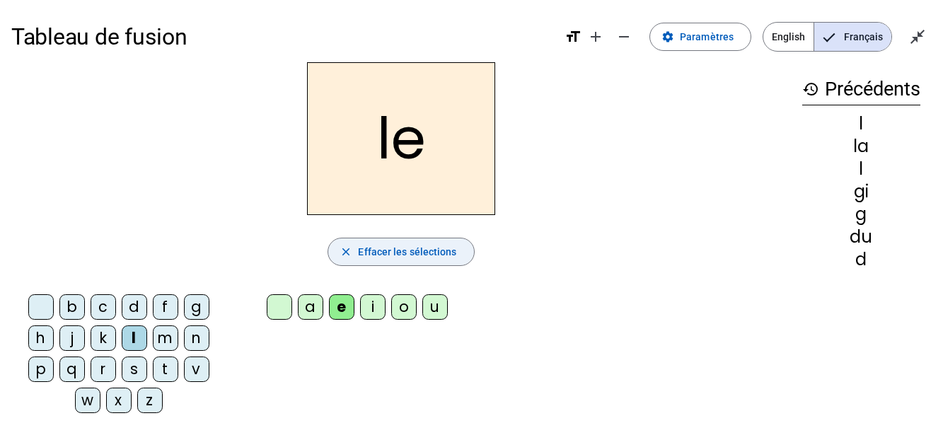
click at [383, 262] on span "button" at bounding box center [400, 252] width 145 height 34
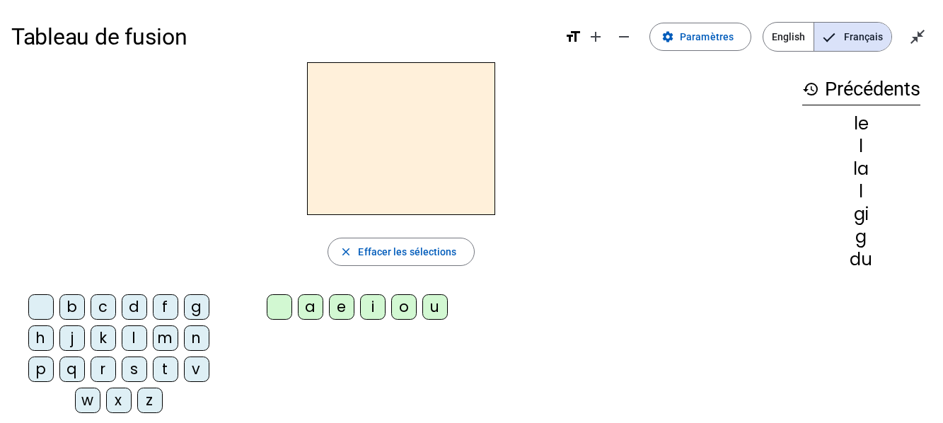
click at [190, 339] on div "n" at bounding box center [196, 337] width 25 height 25
click at [333, 313] on div "e" at bounding box center [341, 306] width 25 height 25
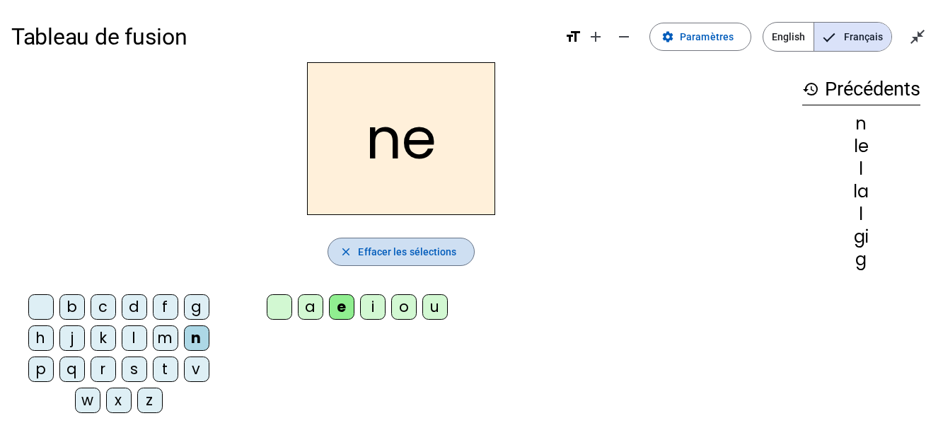
click at [377, 260] on span "Effacer les sélections" at bounding box center [407, 251] width 98 height 17
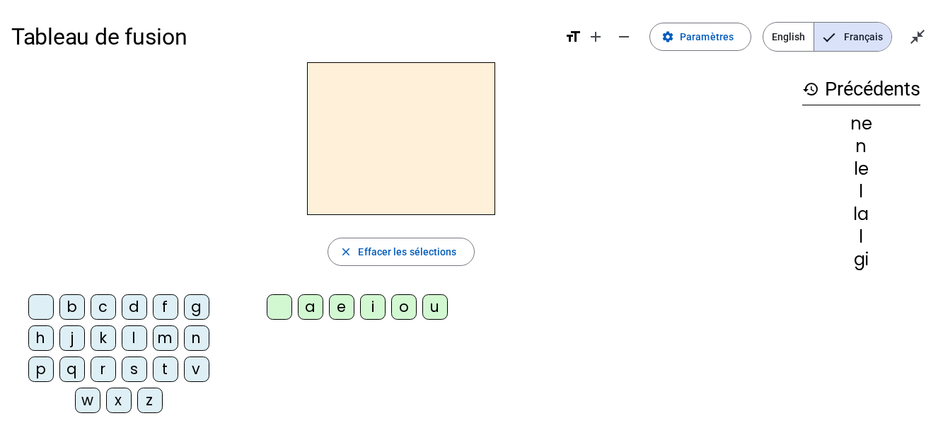
click at [134, 335] on div "l" at bounding box center [134, 337] width 25 height 25
click at [340, 311] on div "e" at bounding box center [341, 306] width 25 height 25
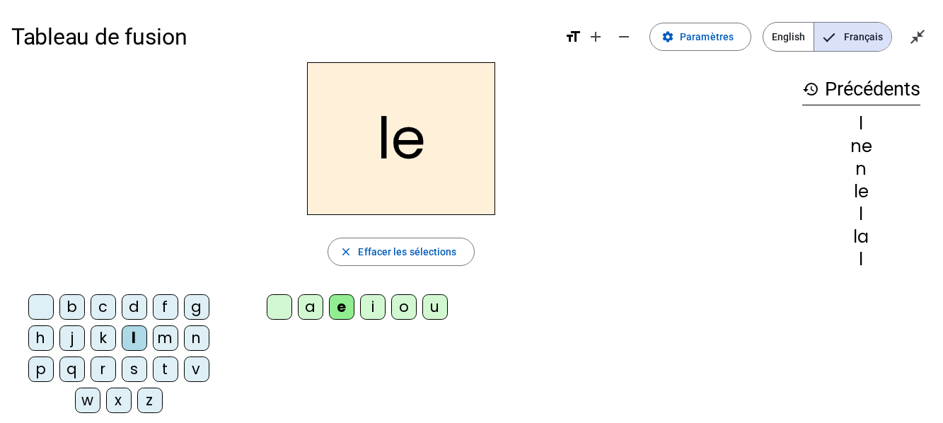
click at [202, 335] on div "n" at bounding box center [196, 337] width 25 height 25
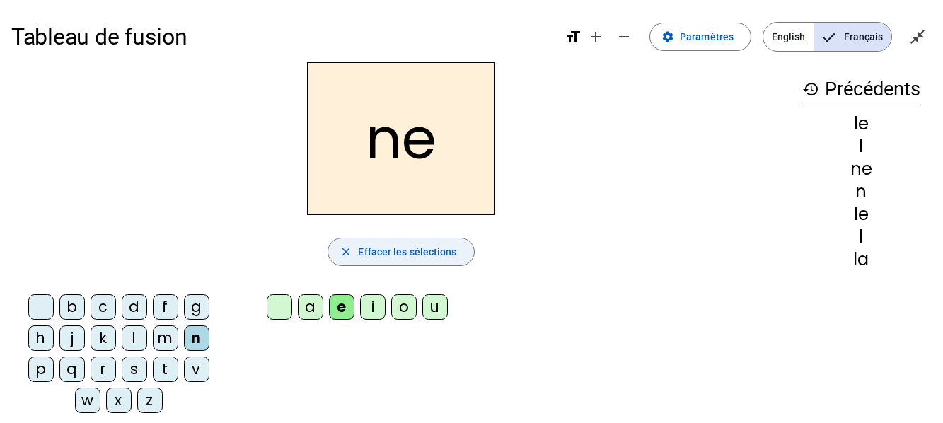
click at [374, 245] on span "Effacer les sélections" at bounding box center [407, 251] width 98 height 17
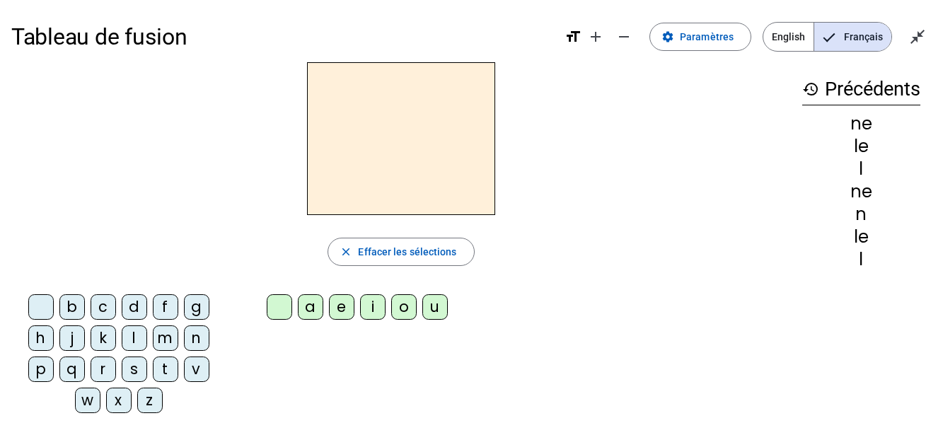
click at [97, 371] on div "r" at bounding box center [103, 369] width 25 height 25
click at [440, 308] on div "u" at bounding box center [434, 306] width 25 height 25
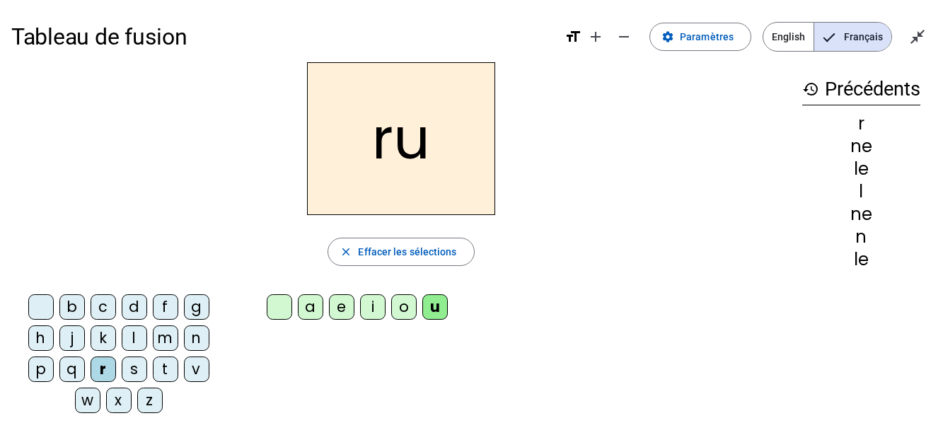
click at [352, 300] on div "e" at bounding box center [341, 306] width 25 height 25
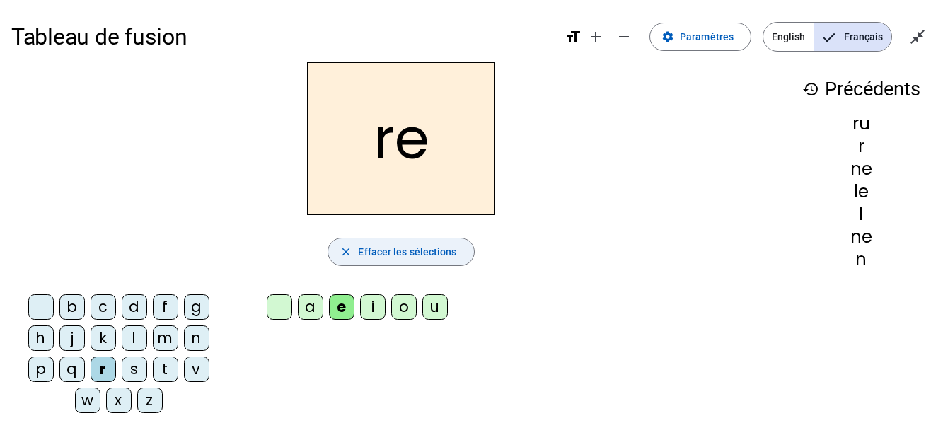
click at [369, 255] on span "Effacer les sélections" at bounding box center [407, 251] width 98 height 17
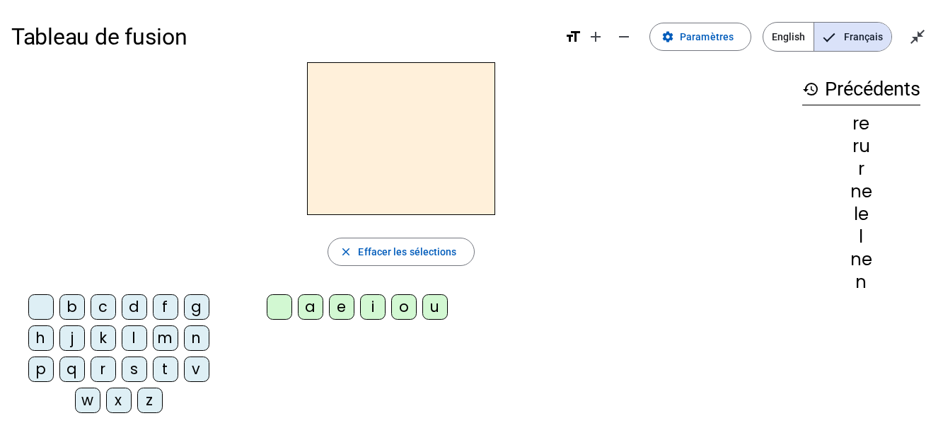
click at [140, 304] on div "d" at bounding box center [134, 306] width 25 height 25
click at [310, 314] on div "a" at bounding box center [310, 306] width 25 height 25
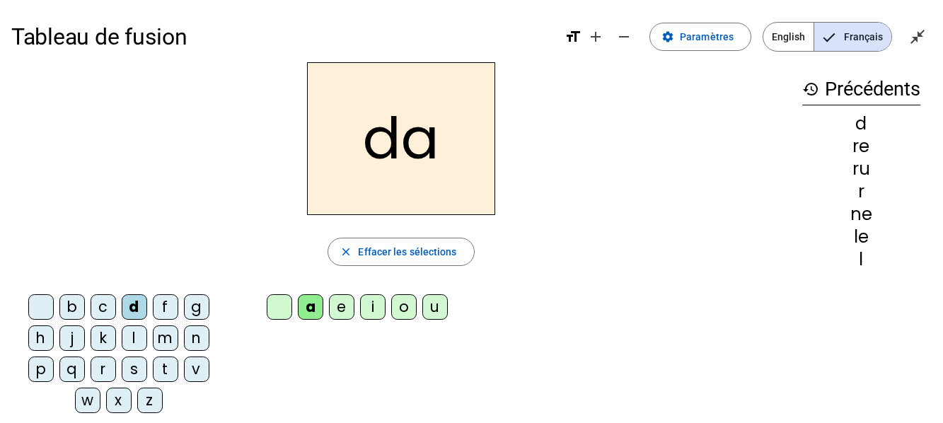
click at [353, 308] on div "e" at bounding box center [341, 306] width 25 height 25
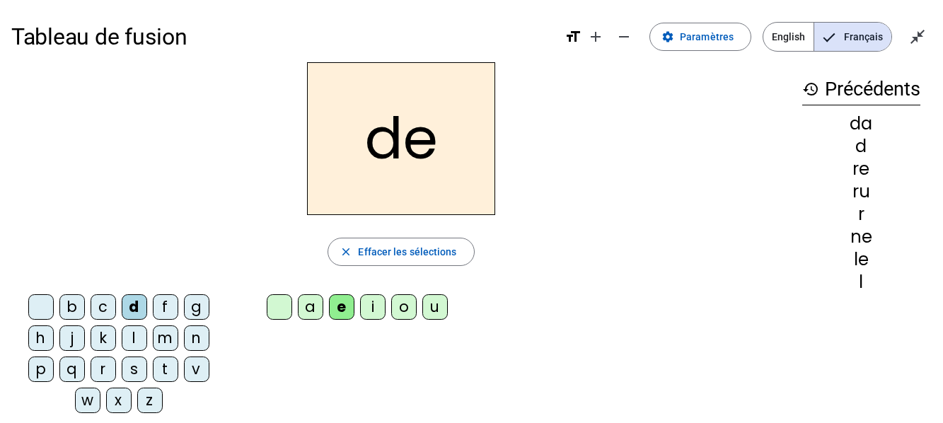
click at [315, 313] on div "a" at bounding box center [310, 306] width 25 height 25
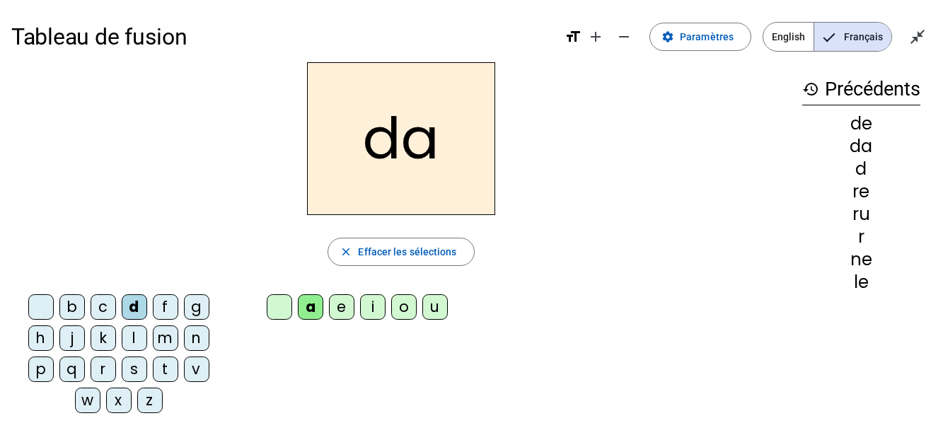
click at [339, 308] on div "e" at bounding box center [341, 306] width 25 height 25
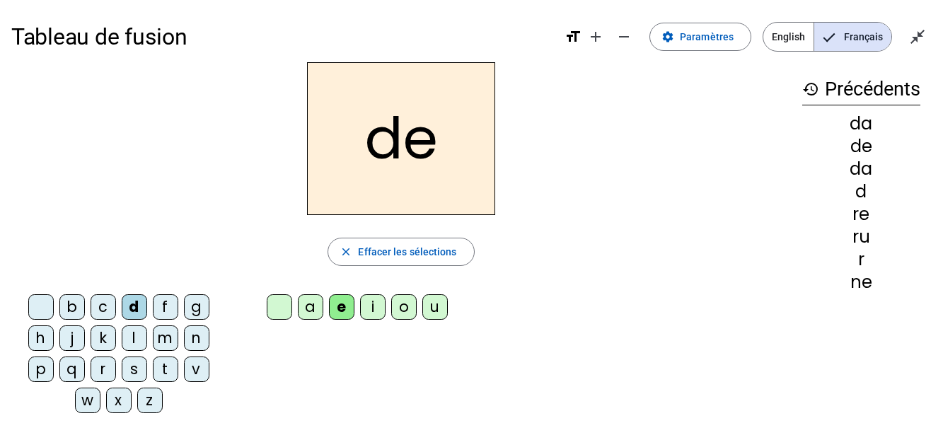
click at [371, 313] on div "i" at bounding box center [372, 306] width 25 height 25
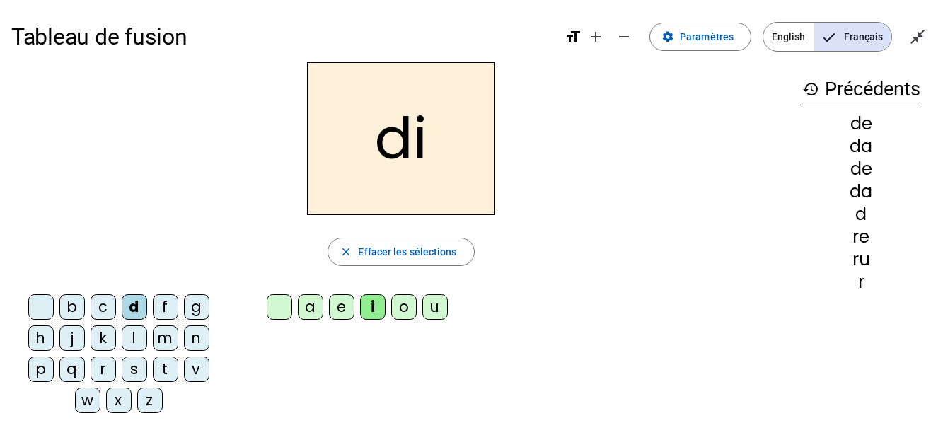
click at [405, 308] on div "o" at bounding box center [403, 306] width 25 height 25
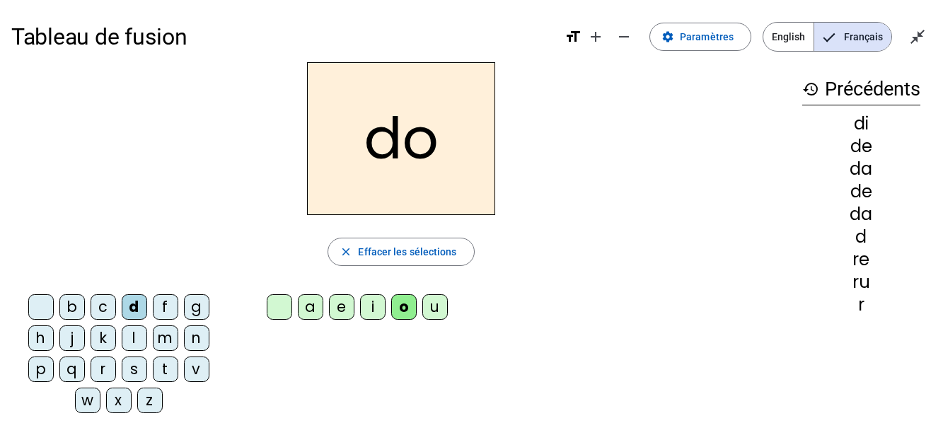
click at [441, 303] on div "u" at bounding box center [434, 306] width 25 height 25
click at [311, 309] on div "a" at bounding box center [310, 306] width 25 height 25
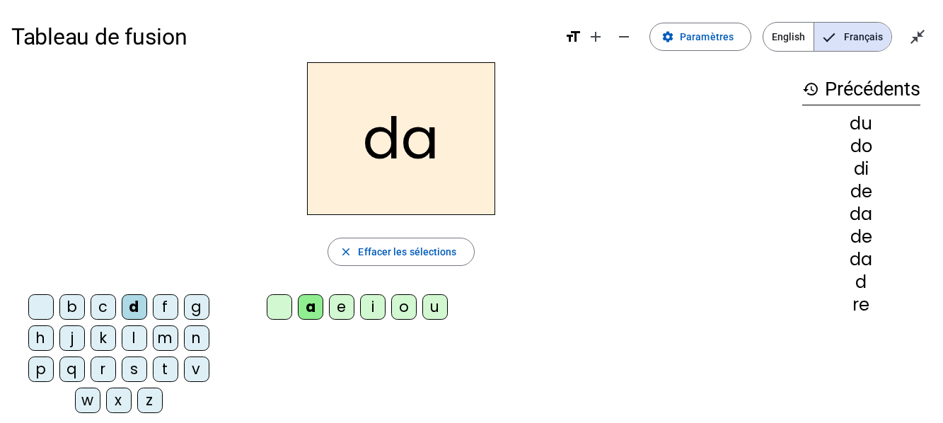
click at [168, 340] on div "m" at bounding box center [165, 337] width 25 height 25
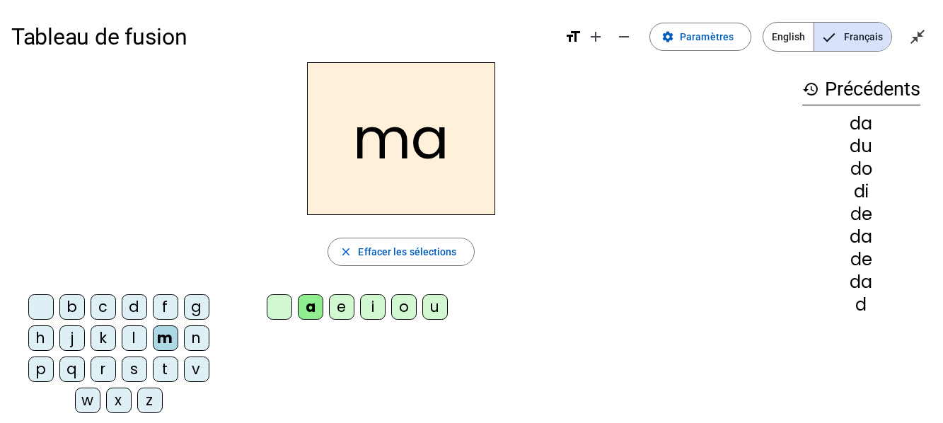
click at [337, 311] on div "e" at bounding box center [341, 306] width 25 height 25
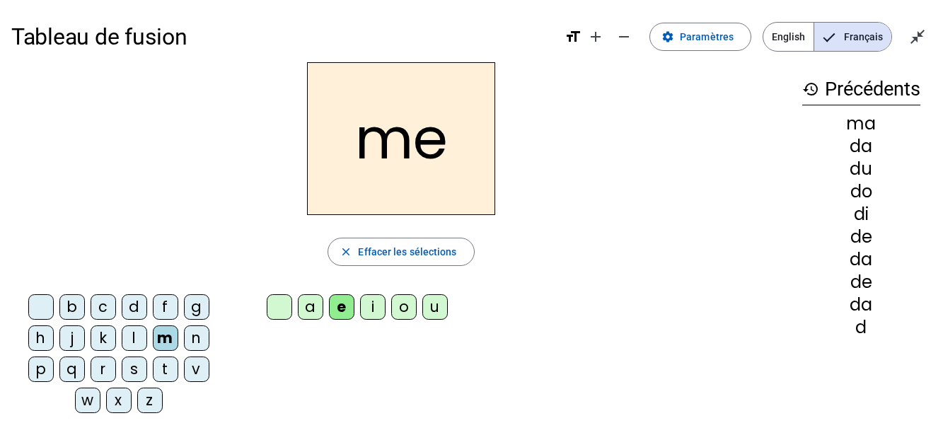
click at [372, 311] on div "i" at bounding box center [372, 306] width 25 height 25
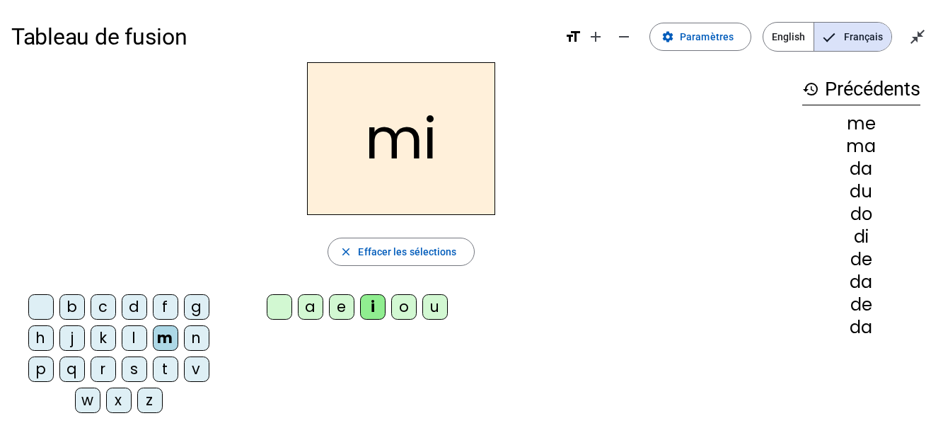
click at [401, 312] on div "o" at bounding box center [403, 306] width 25 height 25
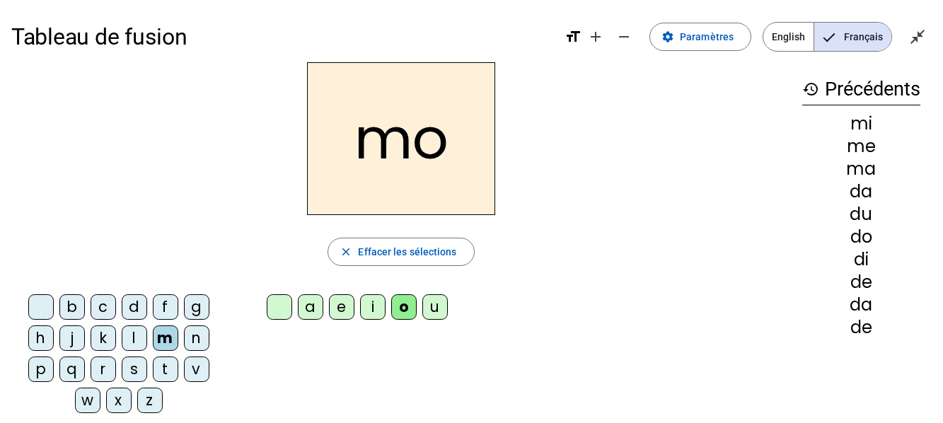
click at [442, 306] on div "u" at bounding box center [434, 306] width 25 height 25
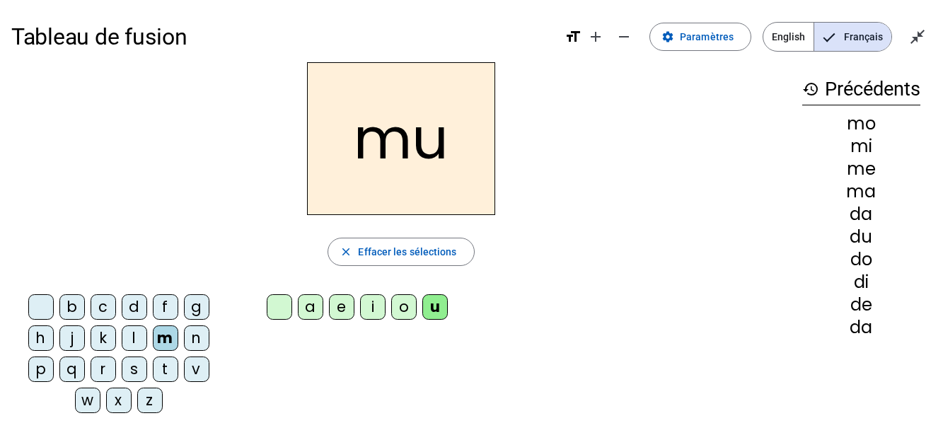
click at [195, 345] on div "n" at bounding box center [196, 337] width 25 height 25
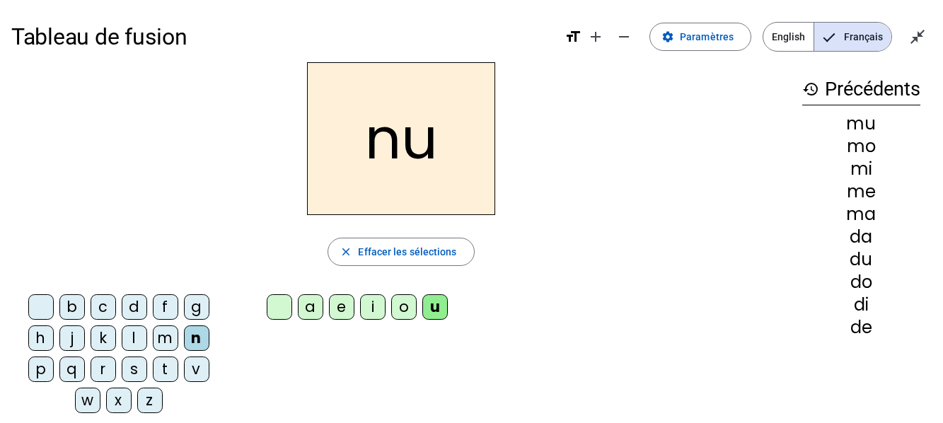
click at [438, 306] on div "u" at bounding box center [434, 306] width 25 height 25
click at [375, 308] on div "i" at bounding box center [372, 306] width 25 height 25
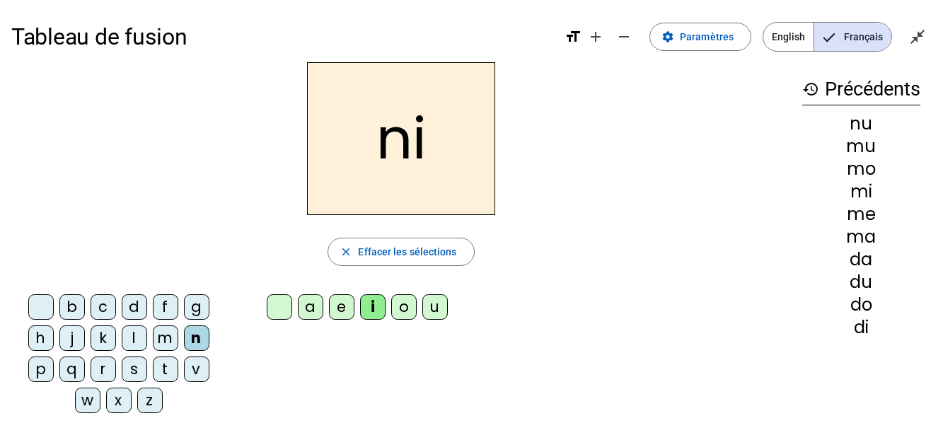
click at [323, 313] on letter-bubble "a" at bounding box center [313, 309] width 31 height 31
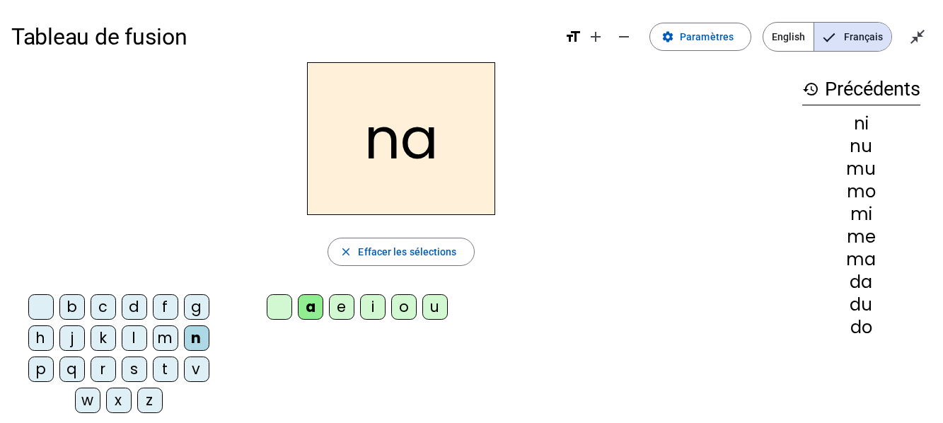
click at [323, 313] on letter-bubble "a" at bounding box center [313, 309] width 31 height 31
click at [410, 304] on div "o" at bounding box center [403, 306] width 25 height 25
click at [352, 307] on div "e" at bounding box center [341, 306] width 25 height 25
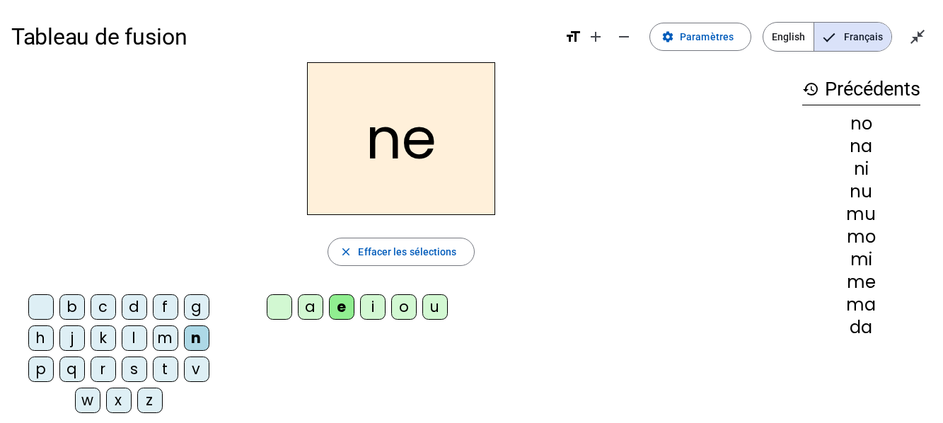
click at [100, 341] on div "k" at bounding box center [103, 337] width 25 height 25
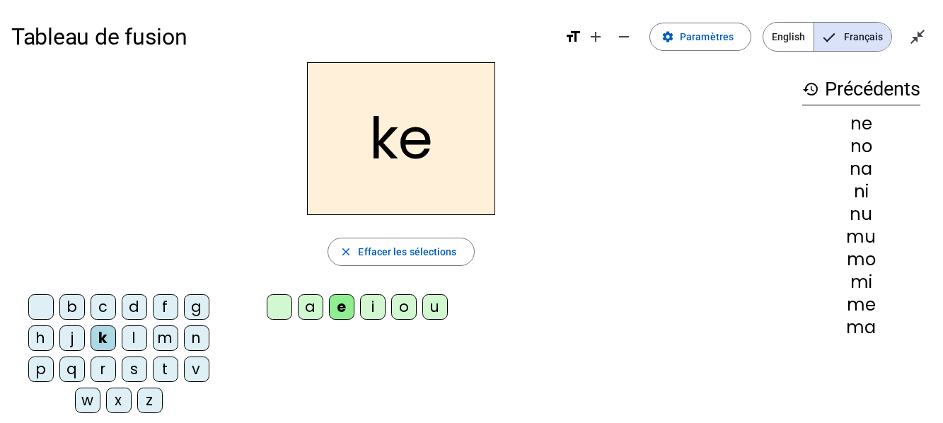
click at [412, 310] on div "o" at bounding box center [403, 306] width 25 height 25
click at [363, 308] on div "i" at bounding box center [372, 306] width 25 height 25
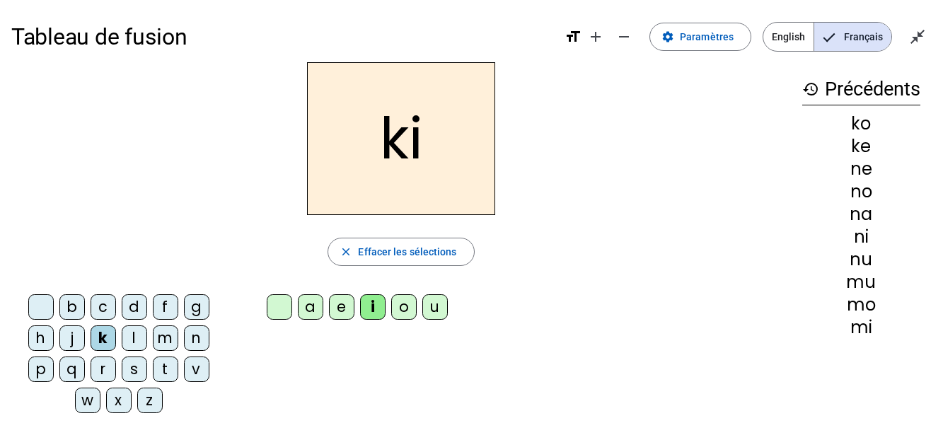
click at [440, 311] on div "u" at bounding box center [434, 306] width 25 height 25
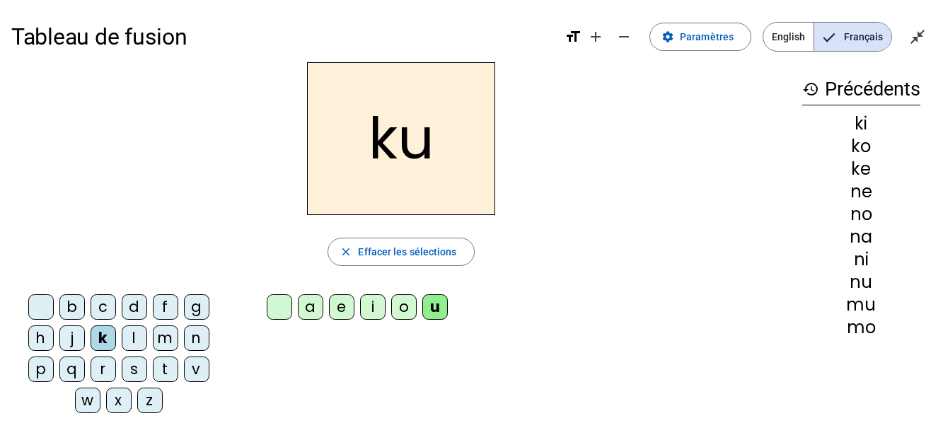
click at [308, 308] on div "a" at bounding box center [310, 306] width 25 height 25
click at [169, 372] on div "t" at bounding box center [165, 369] width 25 height 25
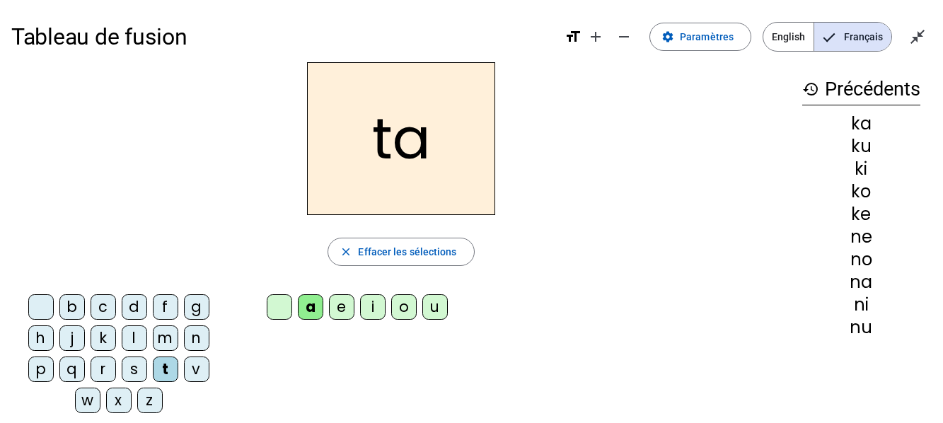
click at [376, 318] on div "i" at bounding box center [372, 306] width 25 height 25
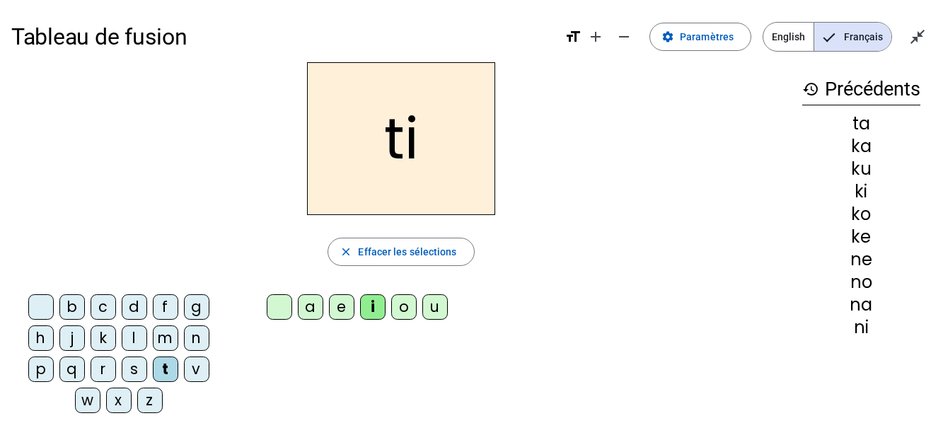
click at [341, 311] on div "e" at bounding box center [341, 306] width 25 height 25
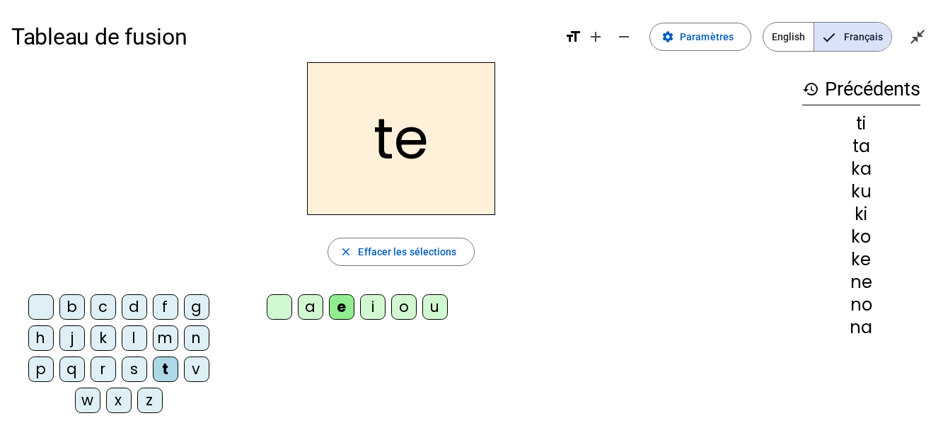
click at [448, 310] on letter-bubble "u" at bounding box center [437, 309] width 31 height 31
click at [344, 308] on div "e" at bounding box center [341, 306] width 25 height 25
click at [169, 339] on div "m" at bounding box center [165, 337] width 25 height 25
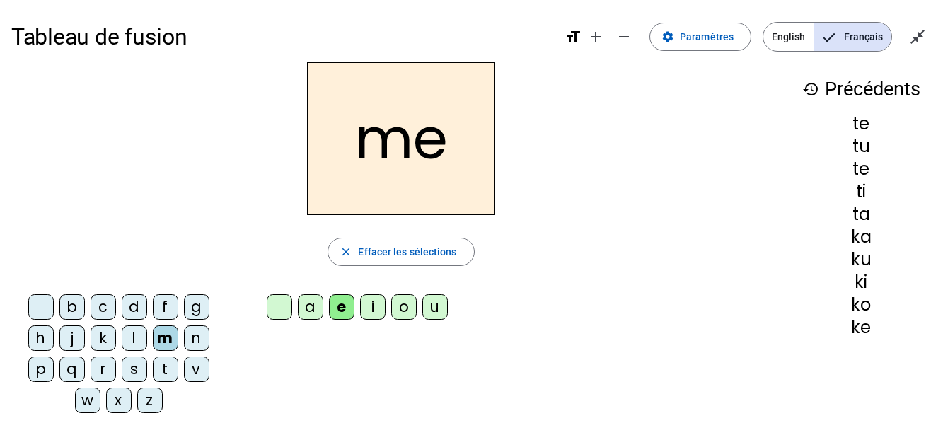
click at [140, 337] on div "l" at bounding box center [134, 337] width 25 height 25
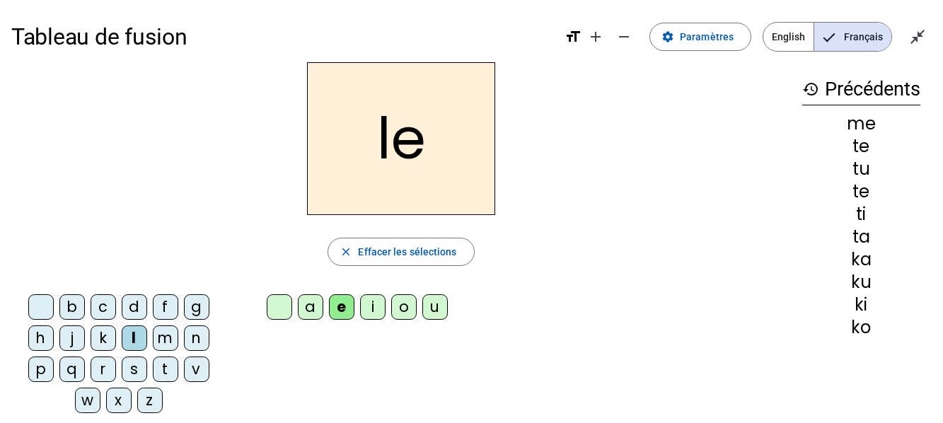
click at [399, 303] on div "o" at bounding box center [403, 306] width 25 height 25
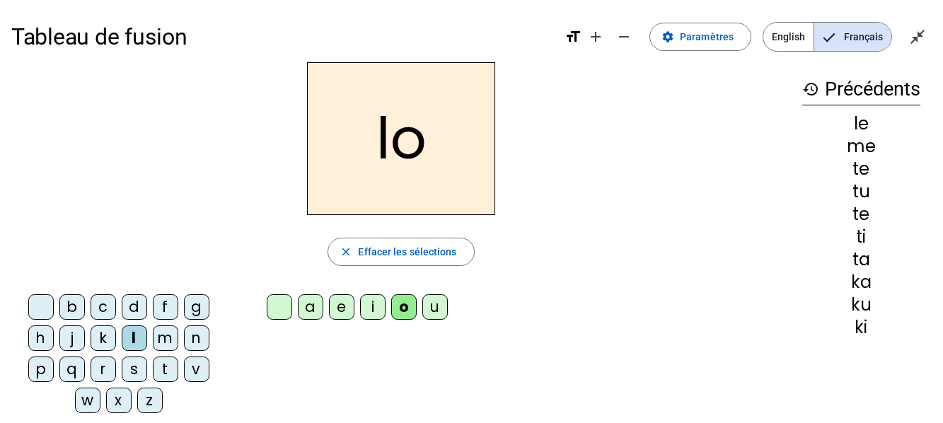
click at [317, 307] on div "a" at bounding box center [310, 306] width 25 height 25
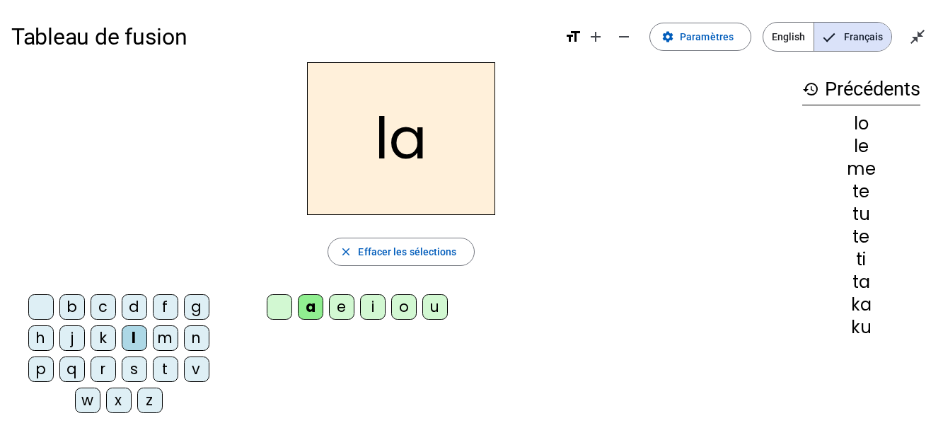
click at [345, 308] on div "e" at bounding box center [341, 306] width 25 height 25
click at [198, 338] on div "n" at bounding box center [196, 337] width 25 height 25
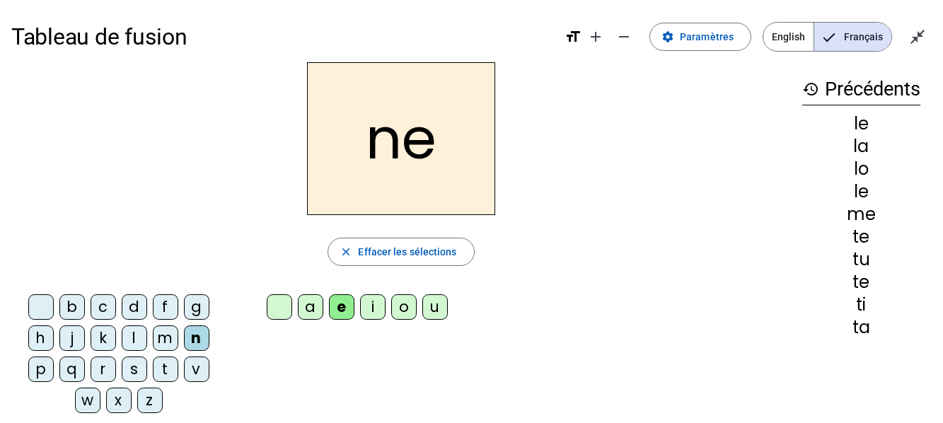
click at [189, 366] on div "v" at bounding box center [196, 369] width 25 height 25
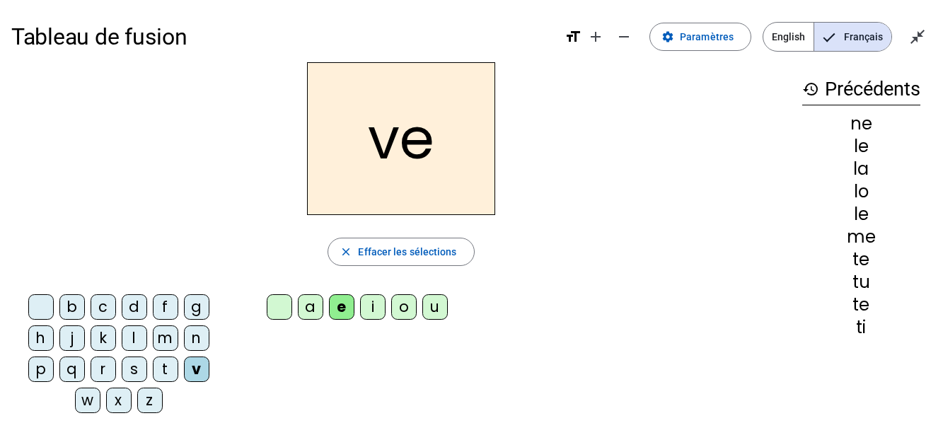
click at [400, 313] on div "o" at bounding box center [403, 306] width 25 height 25
click at [166, 373] on div "t" at bounding box center [165, 369] width 25 height 25
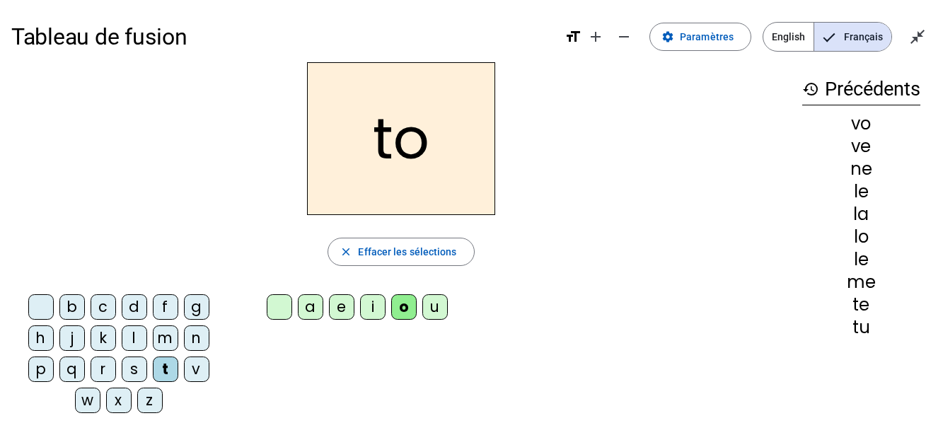
click at [437, 303] on div "u" at bounding box center [434, 306] width 25 height 25
click at [152, 401] on div "z" at bounding box center [149, 400] width 25 height 25
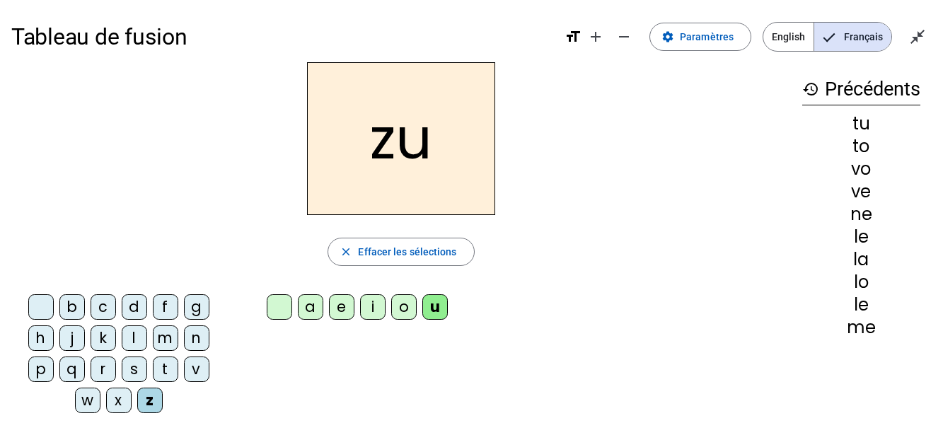
click at [135, 334] on div "l" at bounding box center [134, 337] width 25 height 25
click at [332, 307] on div "e" at bounding box center [341, 306] width 25 height 25
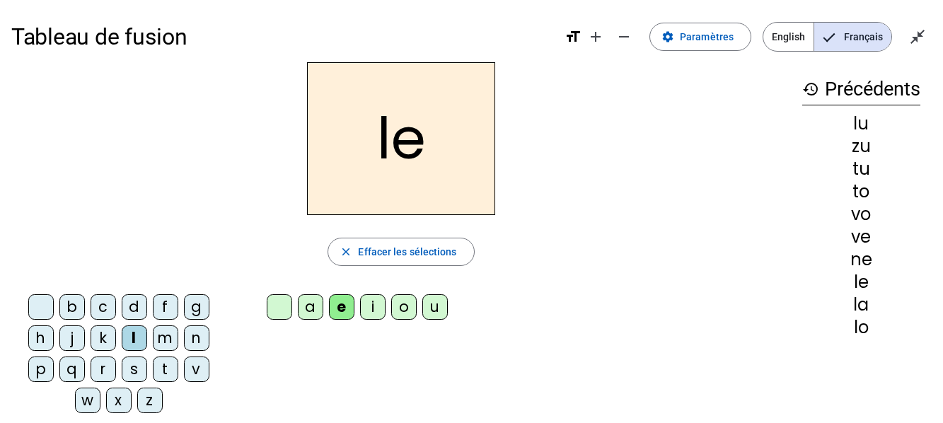
click at [98, 376] on div "r" at bounding box center [103, 369] width 25 height 25
click at [432, 313] on div "u" at bounding box center [434, 306] width 25 height 25
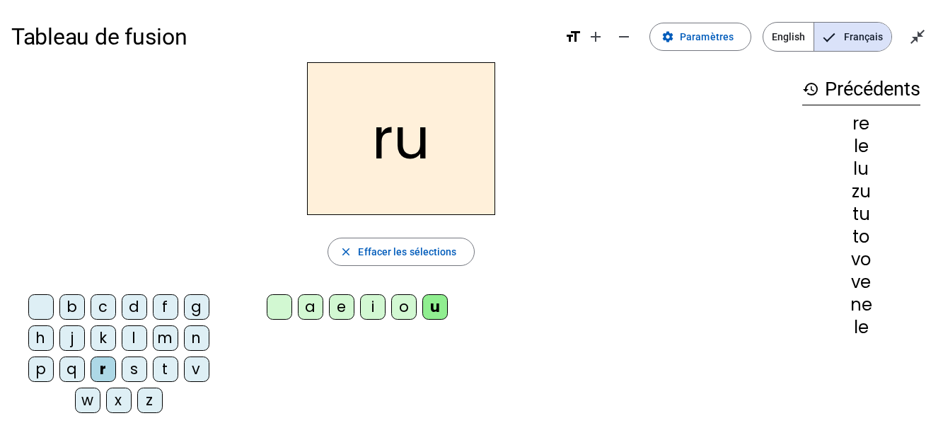
click at [75, 370] on div "q" at bounding box center [71, 369] width 25 height 25
click at [125, 340] on div "l" at bounding box center [134, 337] width 25 height 25
click at [46, 339] on div "h" at bounding box center [40, 337] width 25 height 25
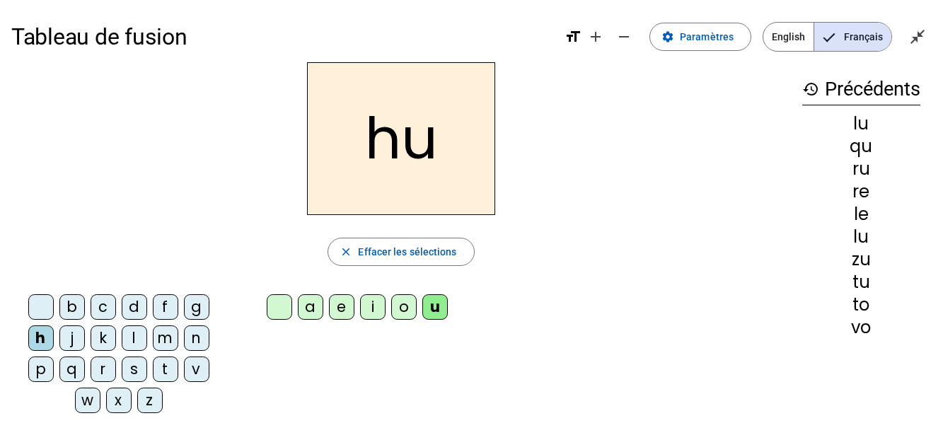
click at [315, 313] on div "a" at bounding box center [310, 306] width 25 height 25
click at [350, 308] on div "e" at bounding box center [341, 306] width 25 height 25
click at [365, 310] on div "i" at bounding box center [372, 306] width 25 height 25
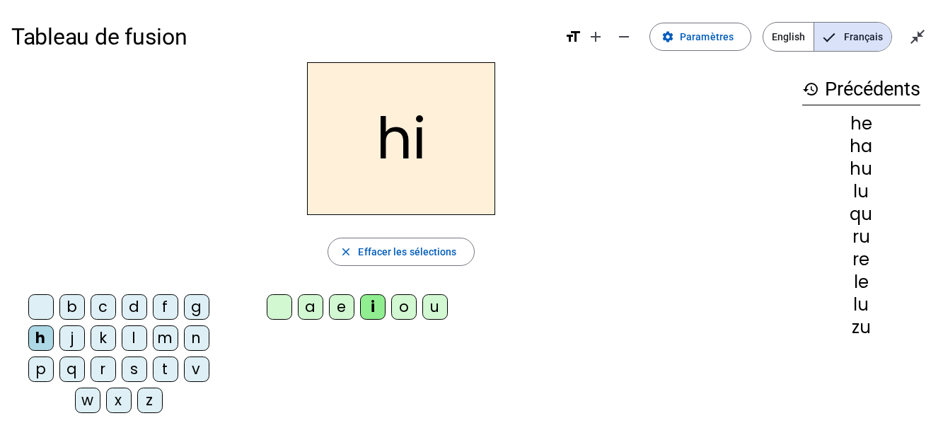
click at [412, 313] on div "o" at bounding box center [403, 306] width 25 height 25
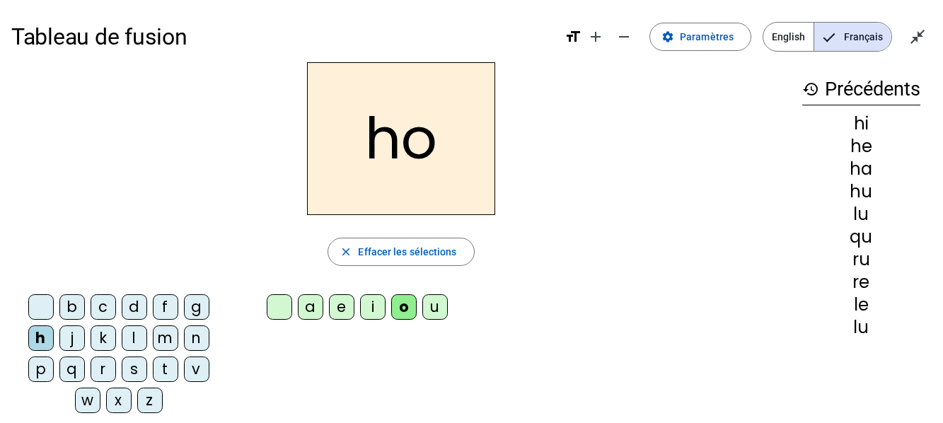
click at [431, 309] on div "u" at bounding box center [434, 306] width 25 height 25
click at [307, 309] on div "a" at bounding box center [310, 306] width 25 height 25
click at [332, 306] on div "e" at bounding box center [341, 306] width 25 height 25
click at [370, 303] on div "i" at bounding box center [372, 306] width 25 height 25
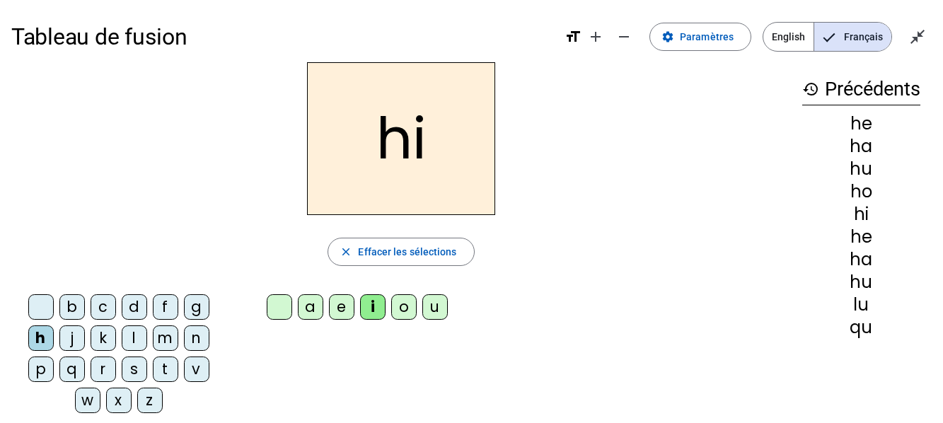
click at [400, 307] on div "o" at bounding box center [403, 306] width 25 height 25
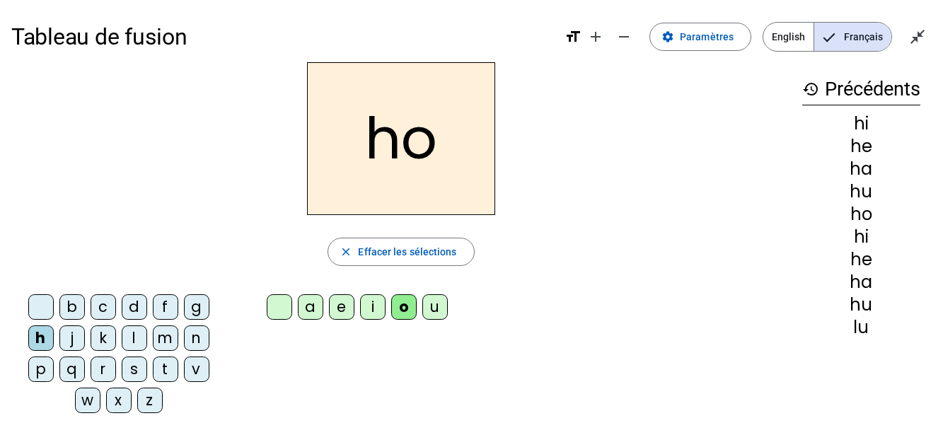
click at [446, 303] on div "u" at bounding box center [434, 306] width 25 height 25
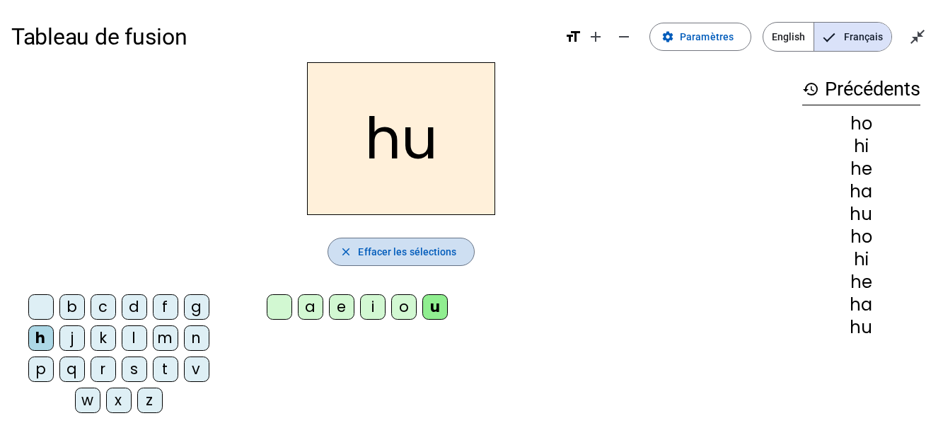
click at [345, 260] on span "button" at bounding box center [400, 252] width 145 height 34
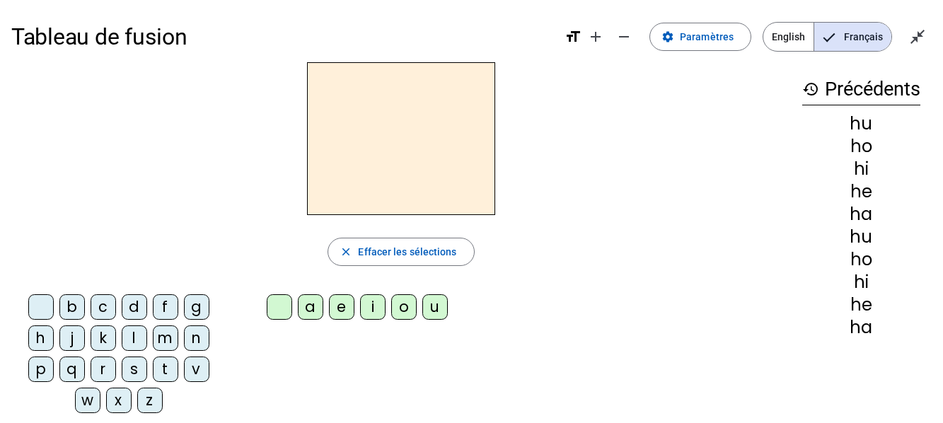
click at [47, 333] on div "h" at bounding box center [40, 337] width 25 height 25
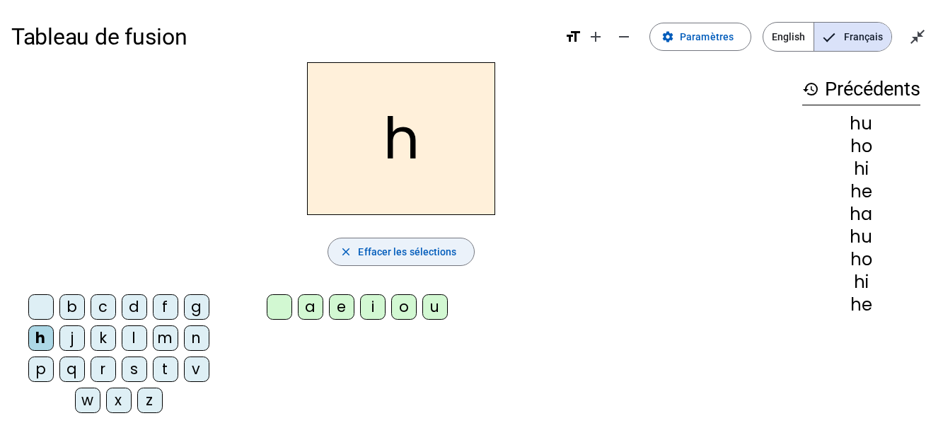
click at [366, 262] on span "button" at bounding box center [400, 252] width 145 height 34
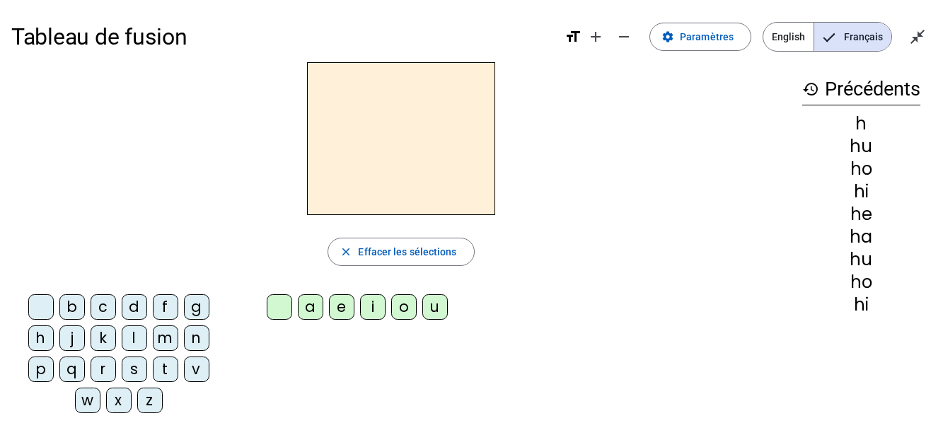
click at [33, 339] on div "h" at bounding box center [40, 337] width 25 height 25
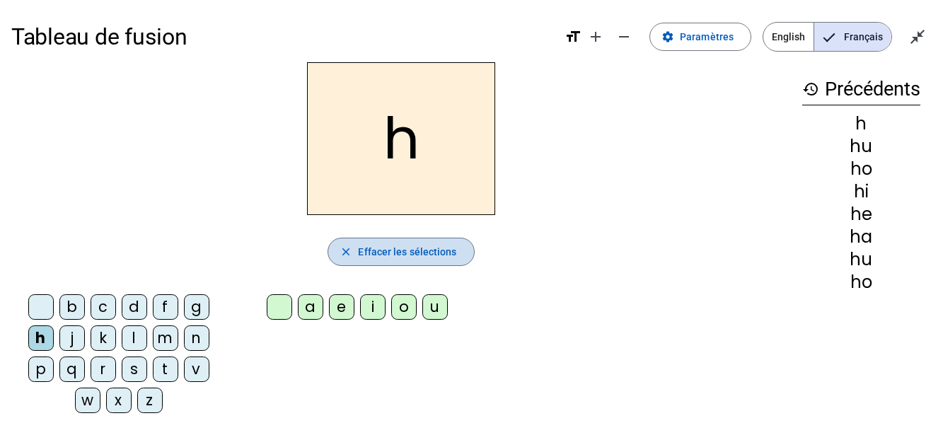
click at [367, 260] on span "Effacer les sélections" at bounding box center [407, 251] width 98 height 17
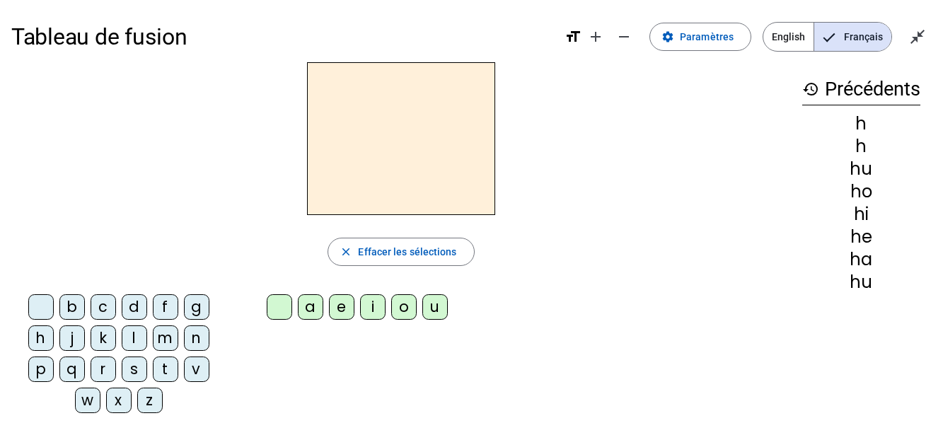
click at [110, 366] on div "r" at bounding box center [103, 369] width 25 height 25
click at [367, 315] on div "i" at bounding box center [372, 306] width 25 height 25
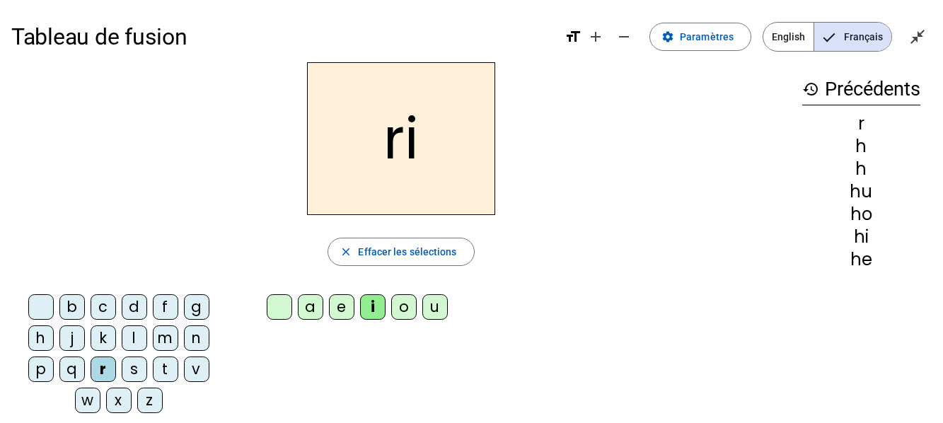
click at [45, 339] on div "h" at bounding box center [40, 337] width 25 height 25
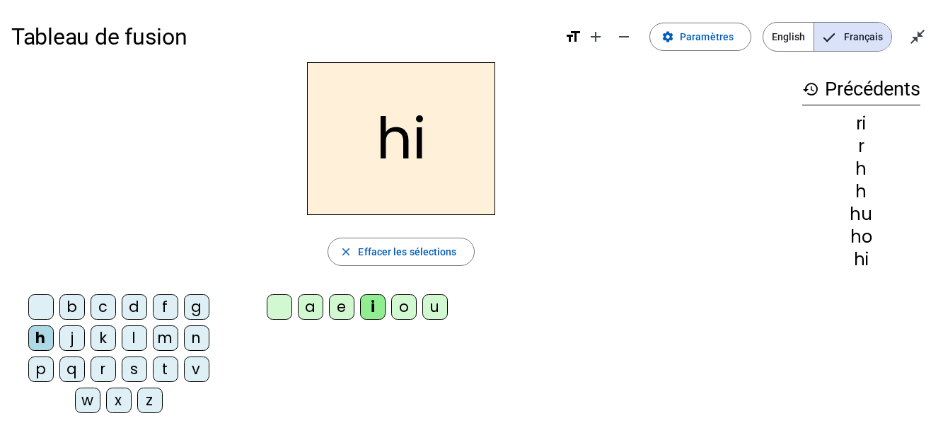
click at [429, 313] on div "u" at bounding box center [434, 306] width 25 height 25
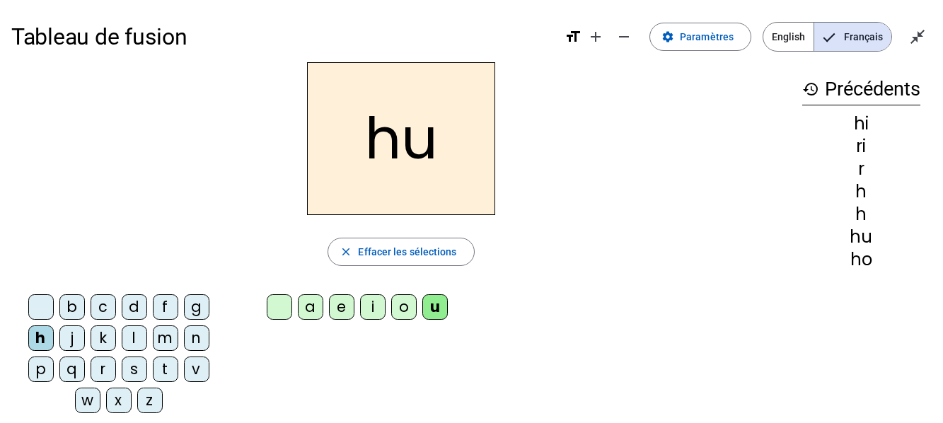
click at [135, 335] on div "l" at bounding box center [134, 337] width 25 height 25
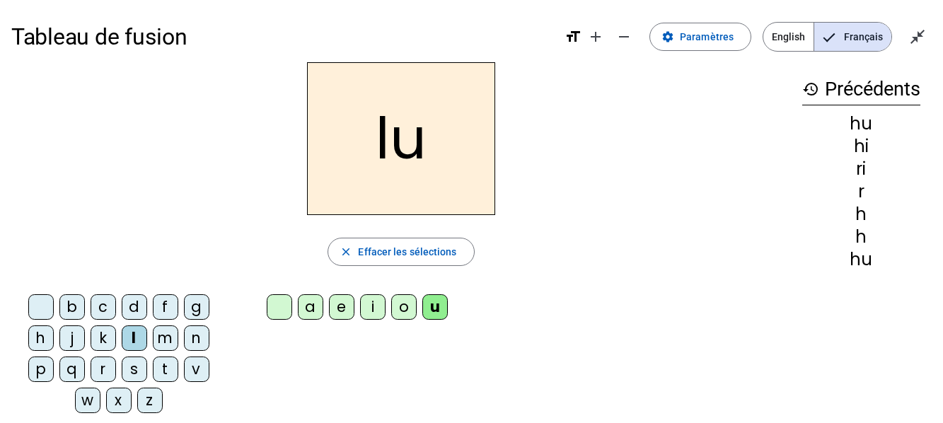
click at [308, 315] on div "a" at bounding box center [310, 306] width 25 height 25
click at [168, 306] on div "f" at bounding box center [165, 306] width 25 height 25
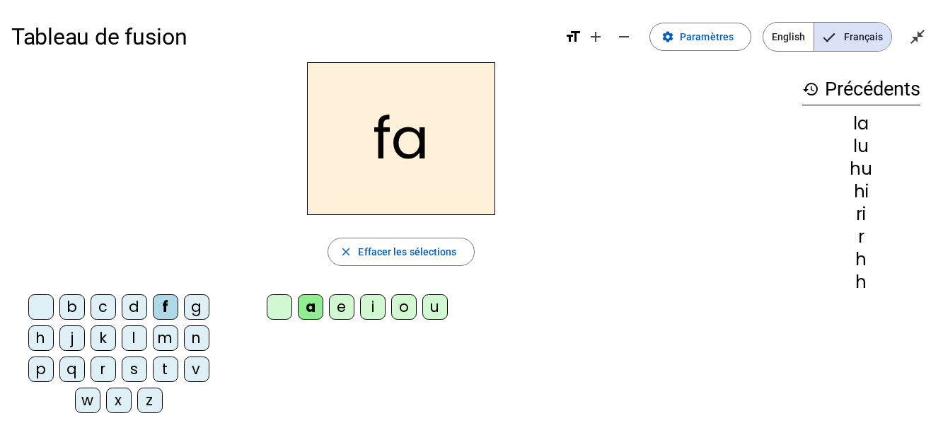
click at [371, 301] on div "i" at bounding box center [372, 306] width 25 height 25
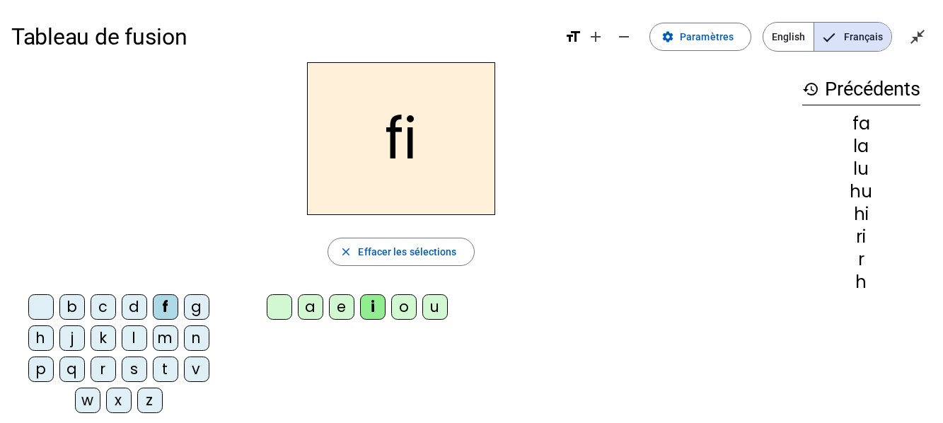
click at [348, 308] on div "e" at bounding box center [341, 306] width 25 height 25
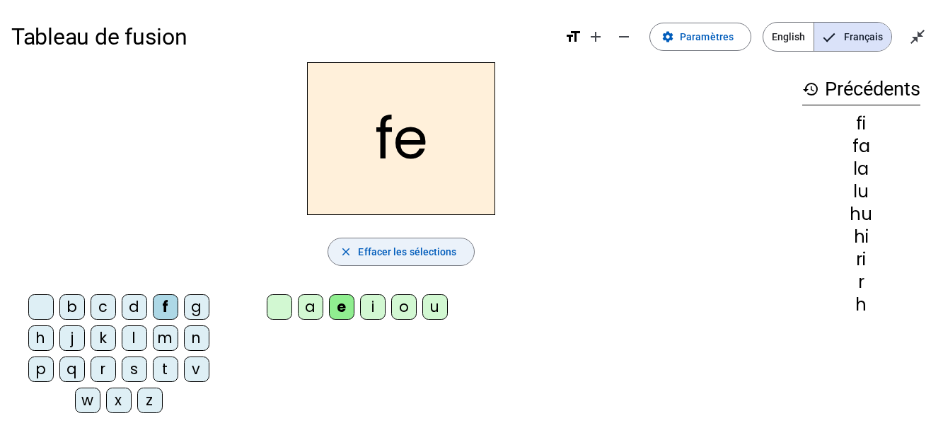
click at [368, 253] on span "Effacer les sélections" at bounding box center [407, 251] width 98 height 17
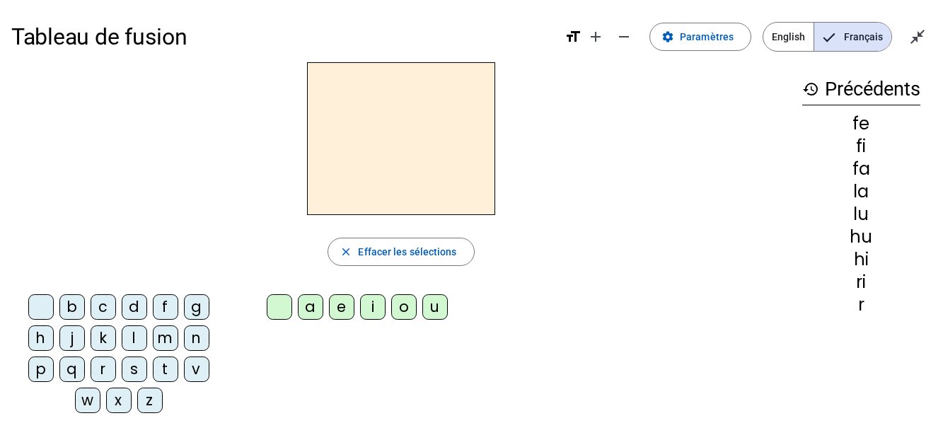
click at [134, 333] on div "l" at bounding box center [134, 337] width 25 height 25
click at [296, 307] on letter-bubble at bounding box center [282, 309] width 31 height 31
click at [306, 308] on div "a" at bounding box center [310, 306] width 25 height 25
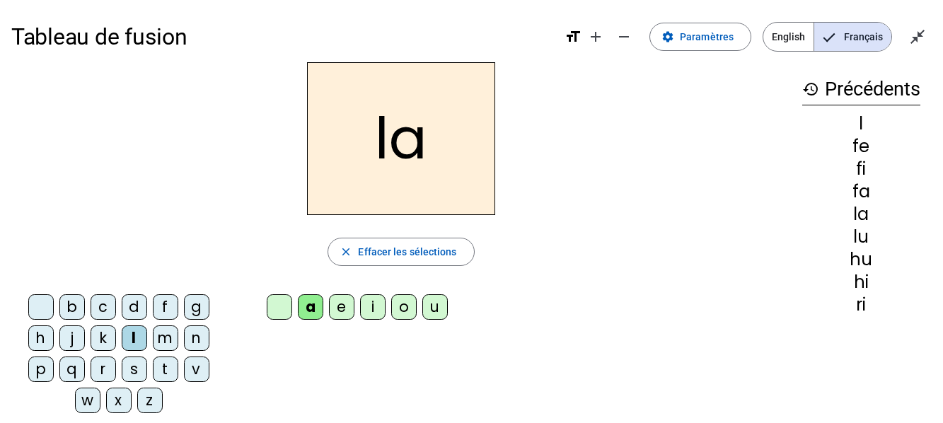
click at [337, 303] on div "e" at bounding box center [341, 306] width 25 height 25
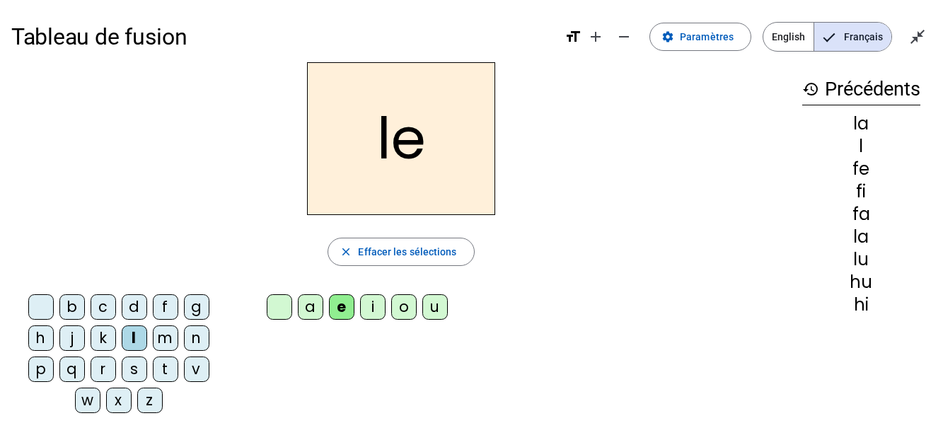
click at [197, 333] on div "n" at bounding box center [196, 337] width 25 height 25
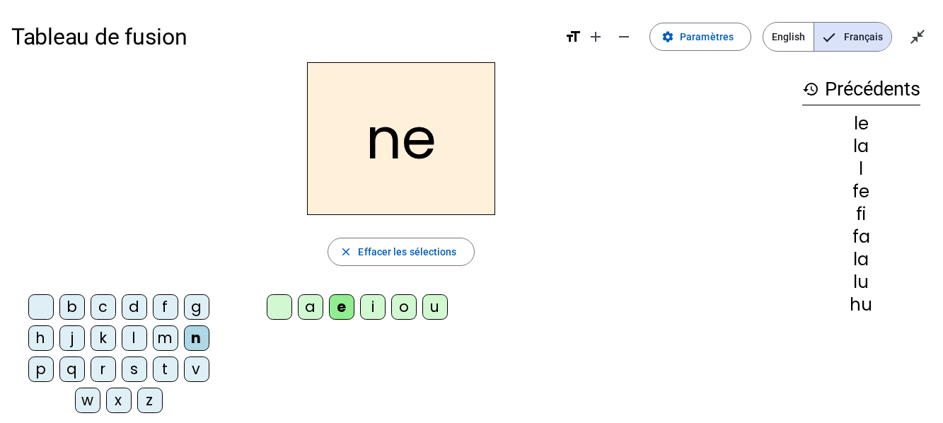
click at [105, 364] on div "r" at bounding box center [103, 369] width 25 height 25
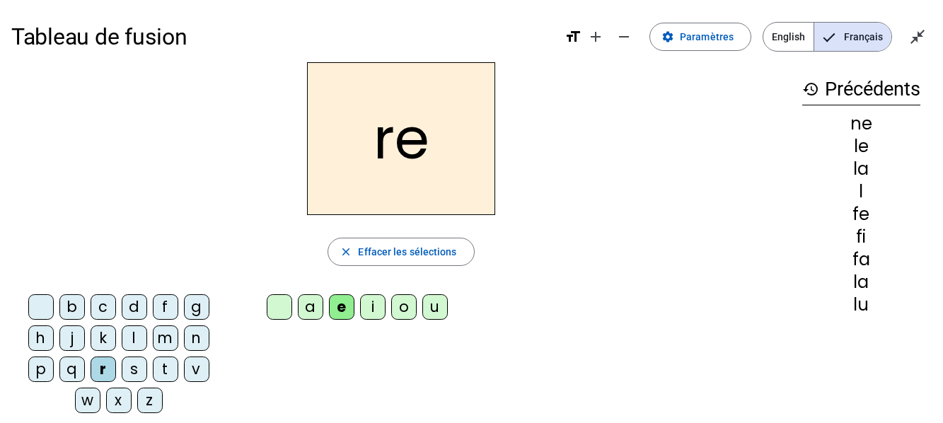
click at [419, 304] on letter-bubble "o" at bounding box center [406, 309] width 31 height 31
click at [431, 309] on div "u" at bounding box center [434, 306] width 25 height 25
click at [161, 369] on div "t" at bounding box center [165, 369] width 25 height 25
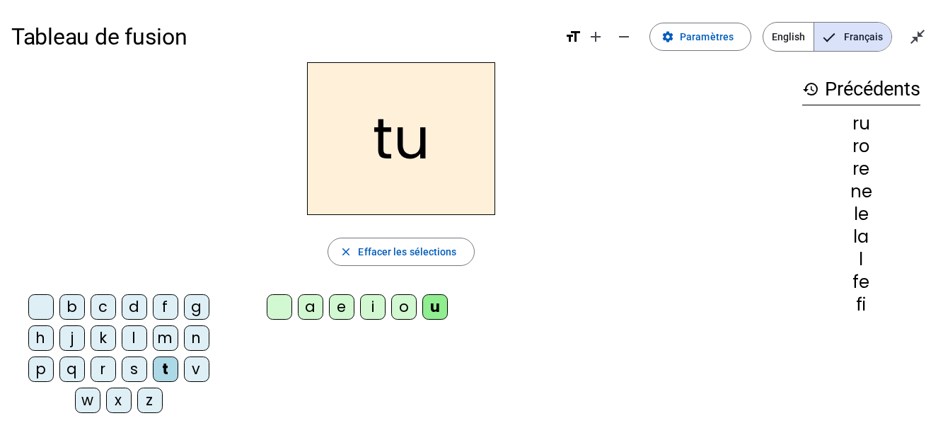
click at [98, 374] on div "r" at bounding box center [103, 369] width 25 height 25
click at [163, 371] on div "t" at bounding box center [165, 369] width 25 height 25
